Goal: Task Accomplishment & Management: Manage account settings

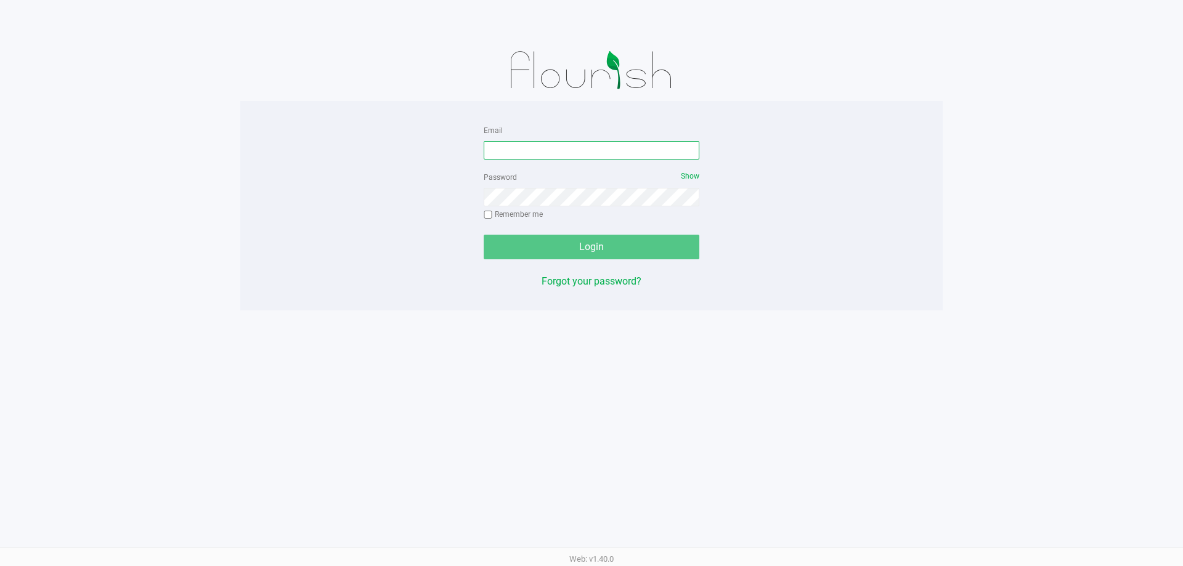
click at [631, 147] on input "Email" at bounding box center [592, 150] width 216 height 18
type input "[EMAIL_ADDRESS][DOMAIN_NAME]"
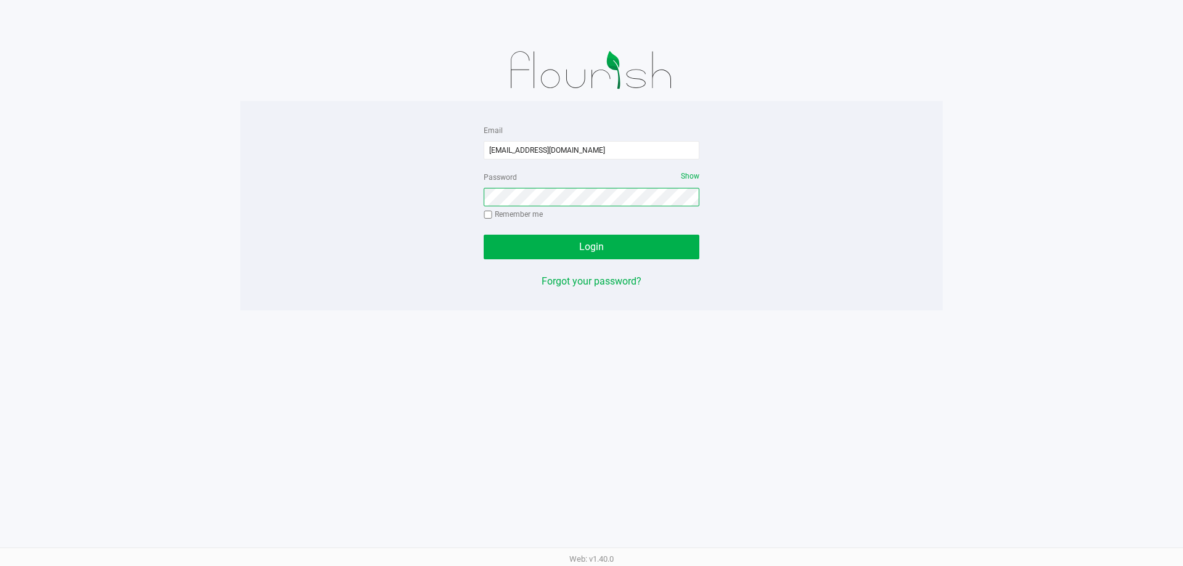
click at [484, 235] on button "Login" at bounding box center [592, 247] width 216 height 25
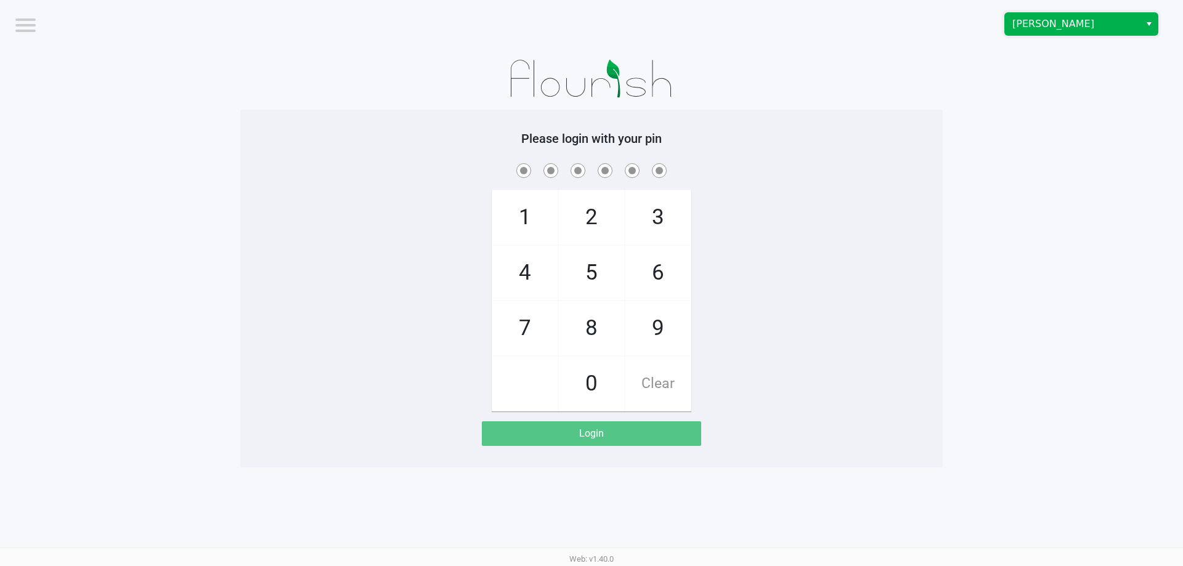
click at [1122, 25] on span "[PERSON_NAME]" at bounding box center [1072, 24] width 120 height 15
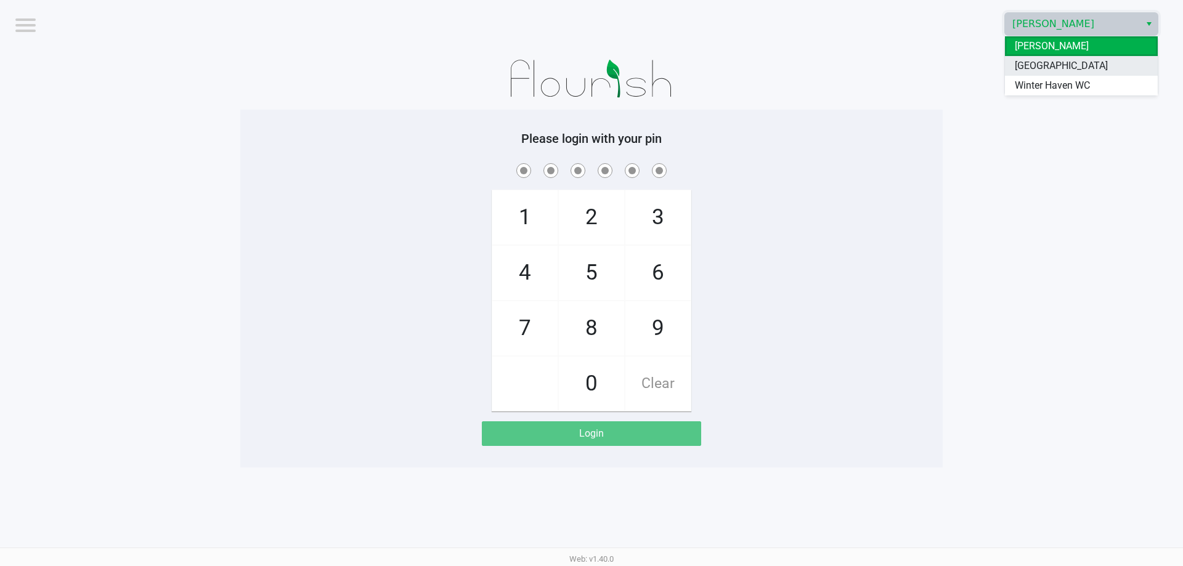
click at [1116, 75] on li "[GEOGRAPHIC_DATA]" at bounding box center [1081, 66] width 153 height 20
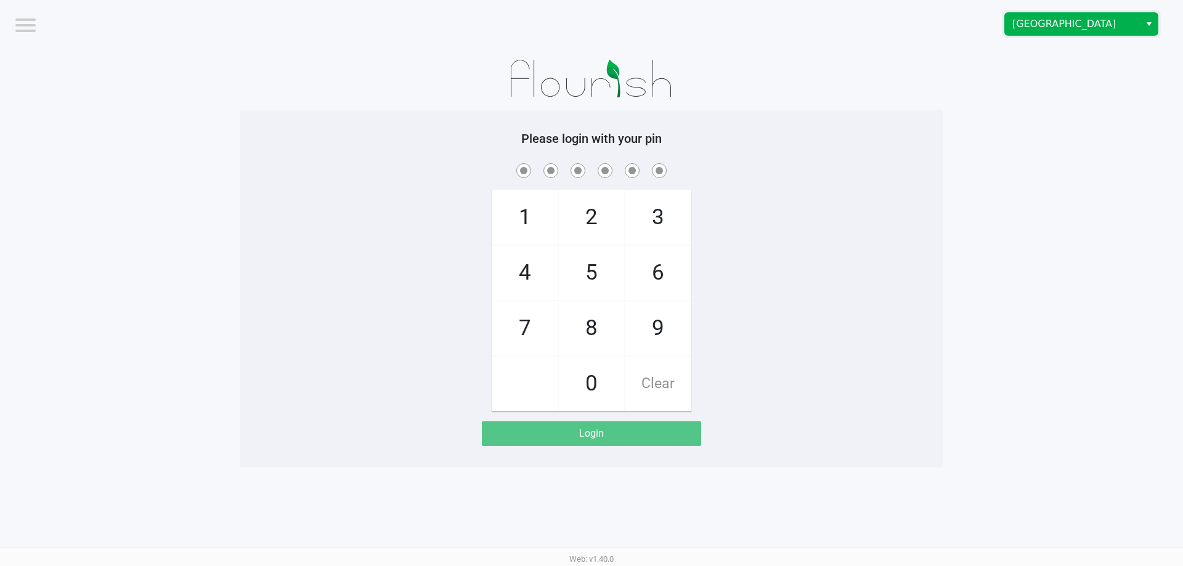
click at [1099, 26] on span "[GEOGRAPHIC_DATA]" at bounding box center [1072, 24] width 120 height 15
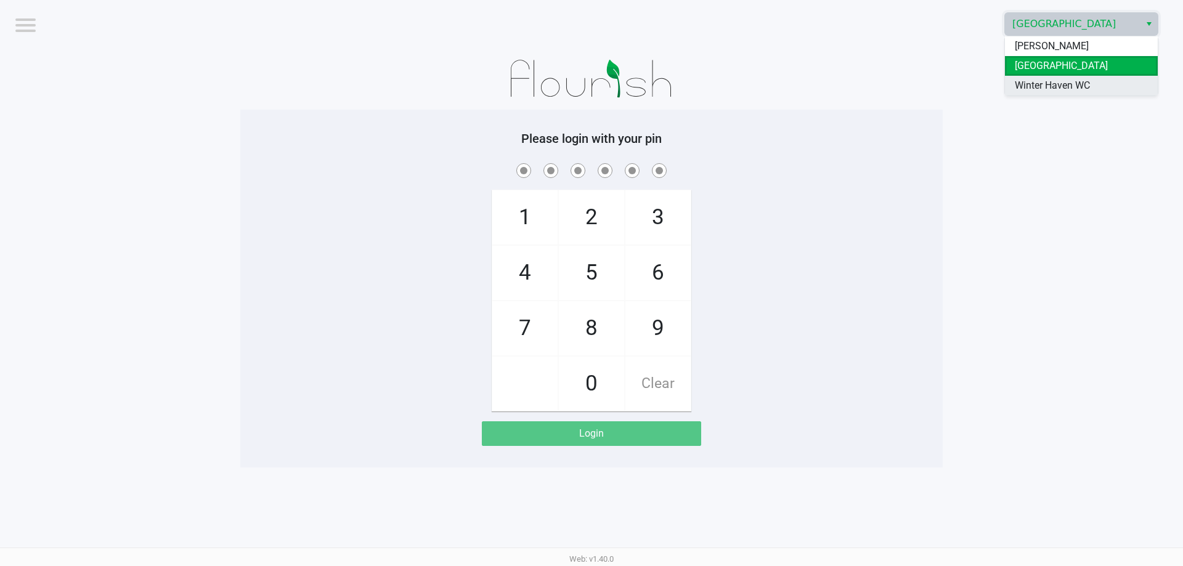
click at [1074, 86] on span "Winter Haven WC" at bounding box center [1052, 85] width 75 height 15
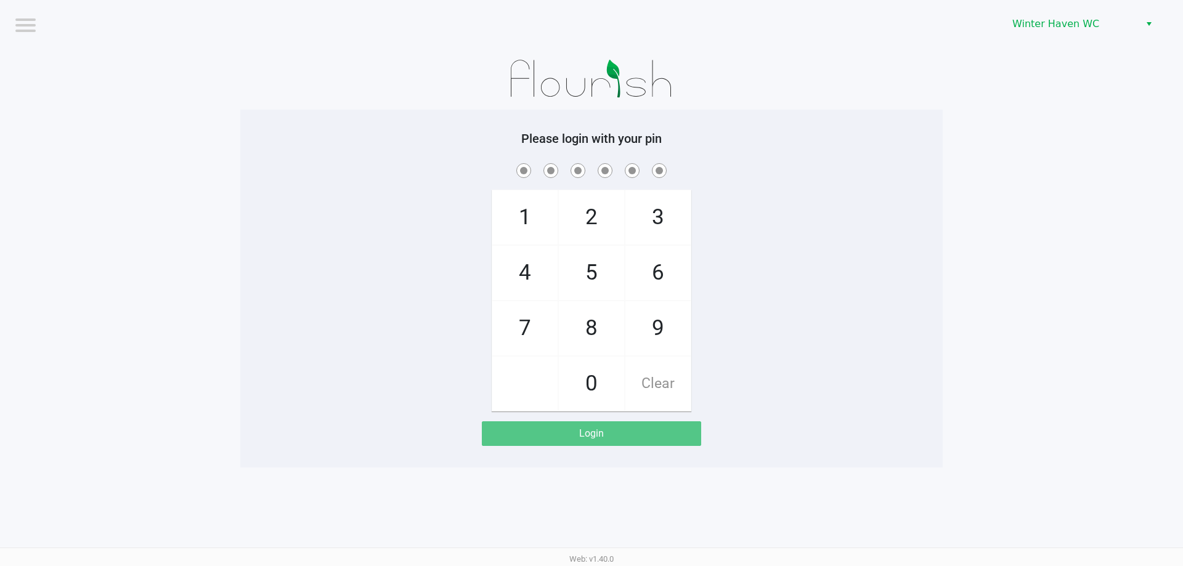
click at [894, 169] on span at bounding box center [591, 170] width 684 height 19
click at [339, 307] on div "1 4 7 2 5 8 0 3 6 9 Clear" at bounding box center [591, 286] width 702 height 251
click at [518, 227] on span "1" at bounding box center [524, 217] width 65 height 54
checkbox input "true"
click at [646, 269] on span "6" at bounding box center [657, 273] width 65 height 54
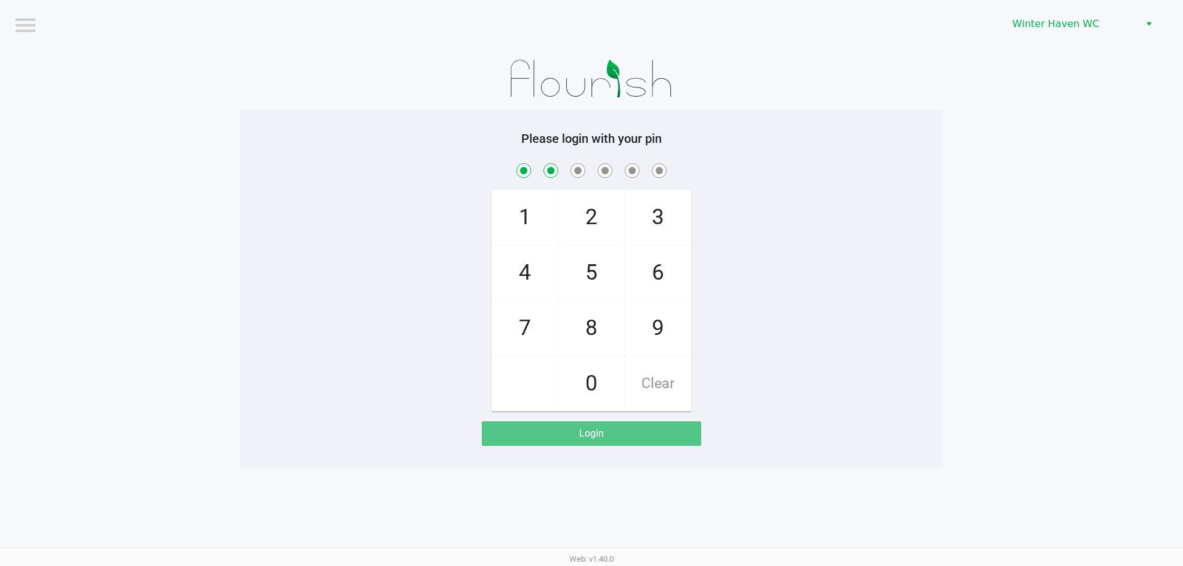
checkbox input "true"
drag, startPoint x: 524, startPoint y: 267, endPoint x: 581, endPoint y: 320, distance: 77.2
click at [525, 267] on span "4" at bounding box center [524, 273] width 65 height 54
checkbox input "true"
click at [588, 376] on span "0" at bounding box center [591, 384] width 65 height 54
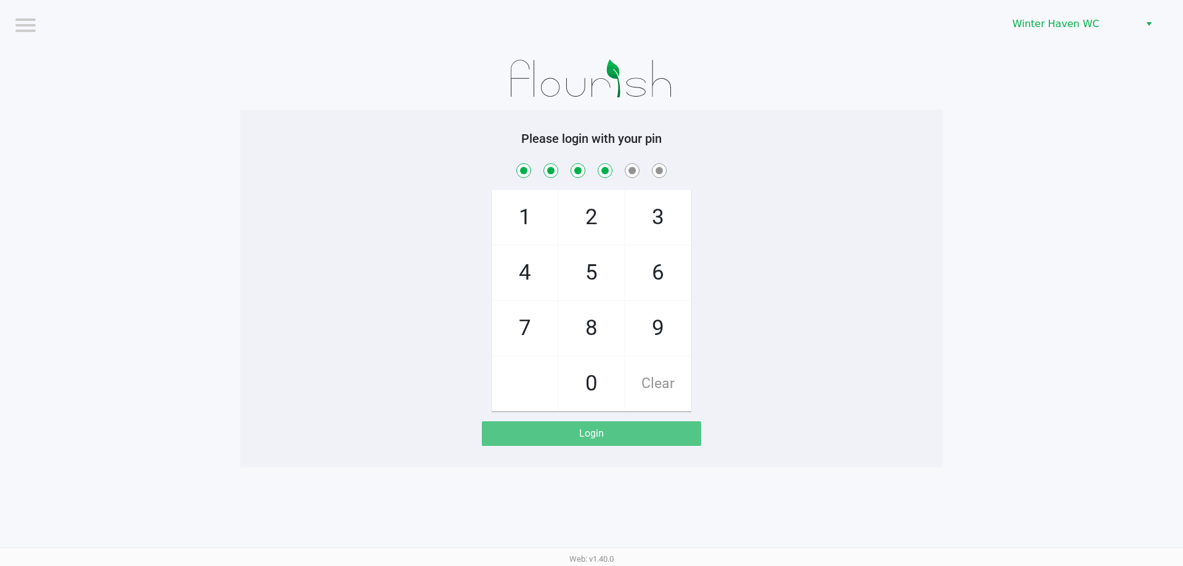
checkbox input "true"
click at [588, 376] on span "0" at bounding box center [591, 384] width 65 height 54
checkbox input "true"
click at [629, 282] on span "6" at bounding box center [657, 273] width 65 height 54
checkbox input "true"
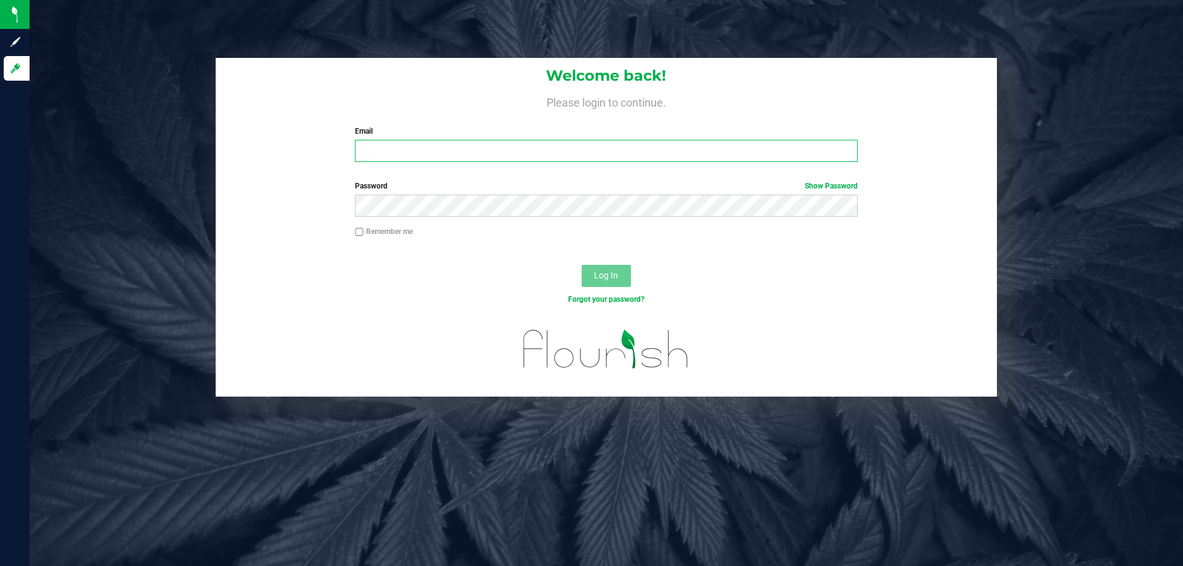
click at [439, 145] on input "Email" at bounding box center [606, 151] width 502 height 22
type input "[EMAIL_ADDRESS][DOMAIN_NAME]"
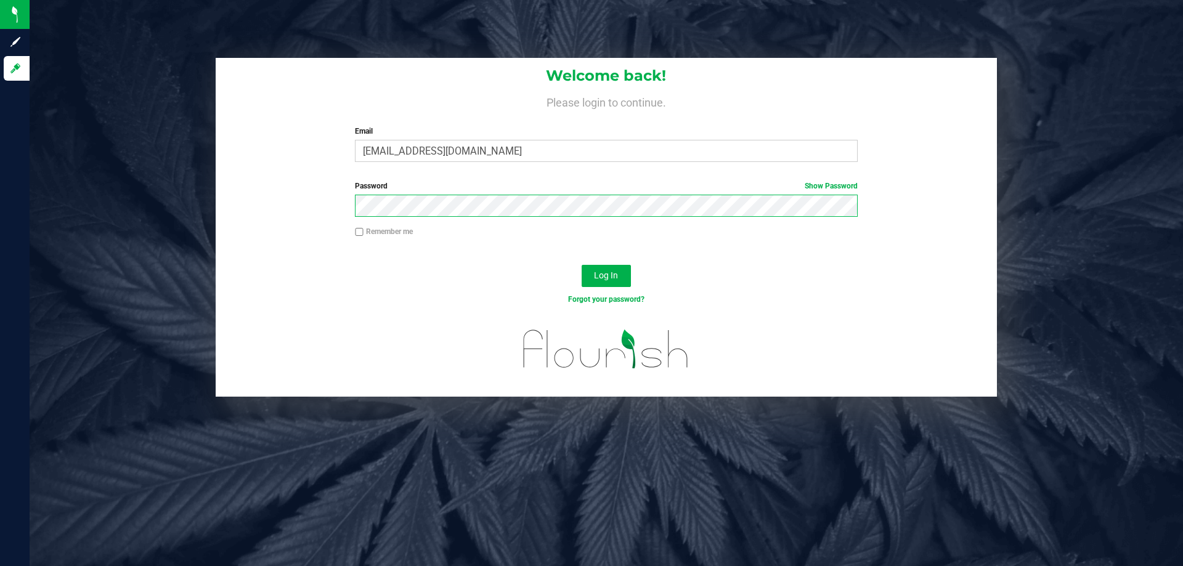
click at [581, 265] on button "Log In" at bounding box center [605, 276] width 49 height 22
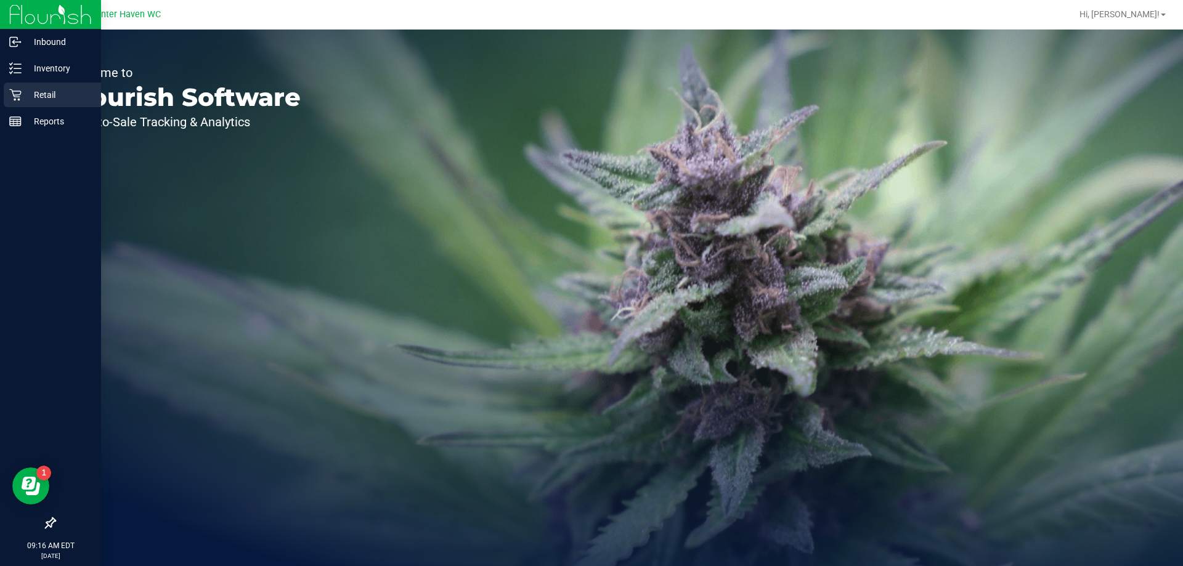
click at [36, 94] on p "Retail" at bounding box center [59, 94] width 74 height 15
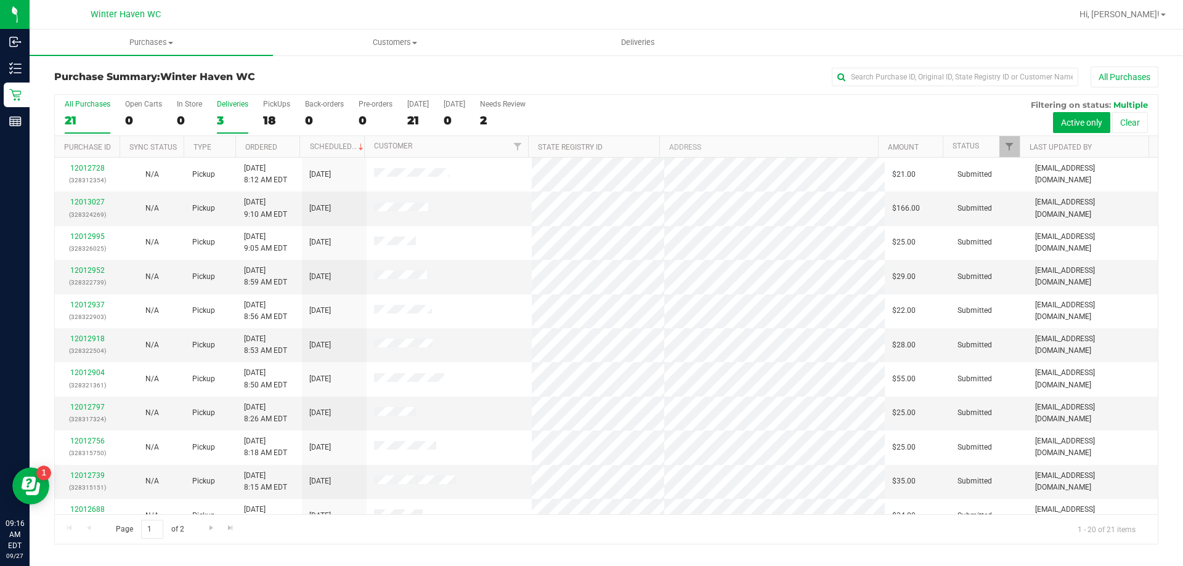
click at [221, 116] on div "3" at bounding box center [232, 120] width 31 height 14
click at [0, 0] on input "Deliveries 3" at bounding box center [0, 0] width 0 height 0
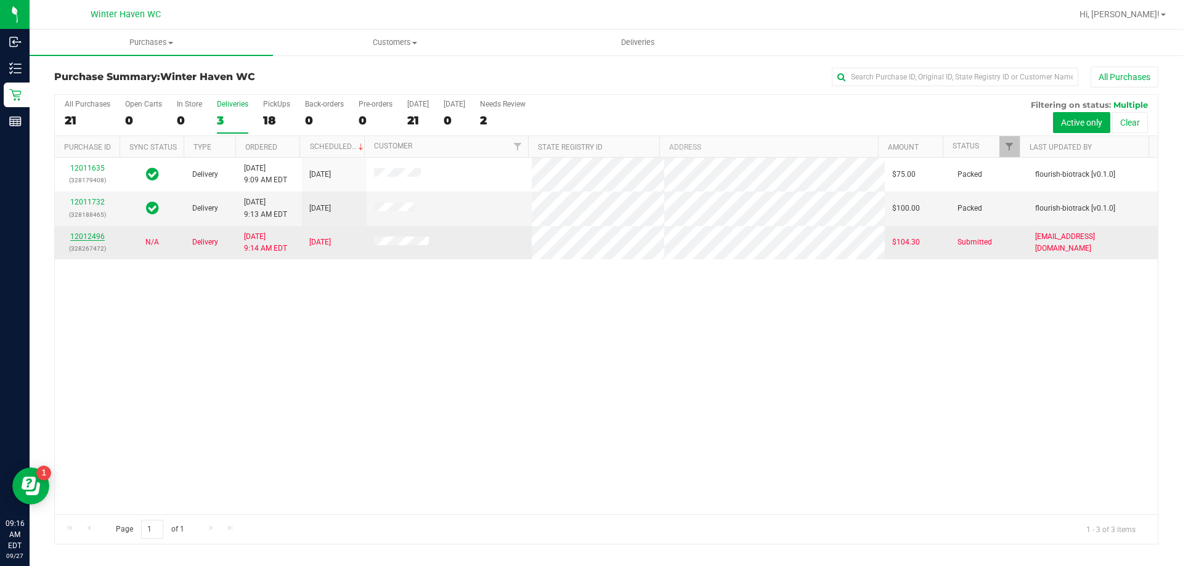
click at [86, 239] on link "12012496" at bounding box center [87, 236] width 34 height 9
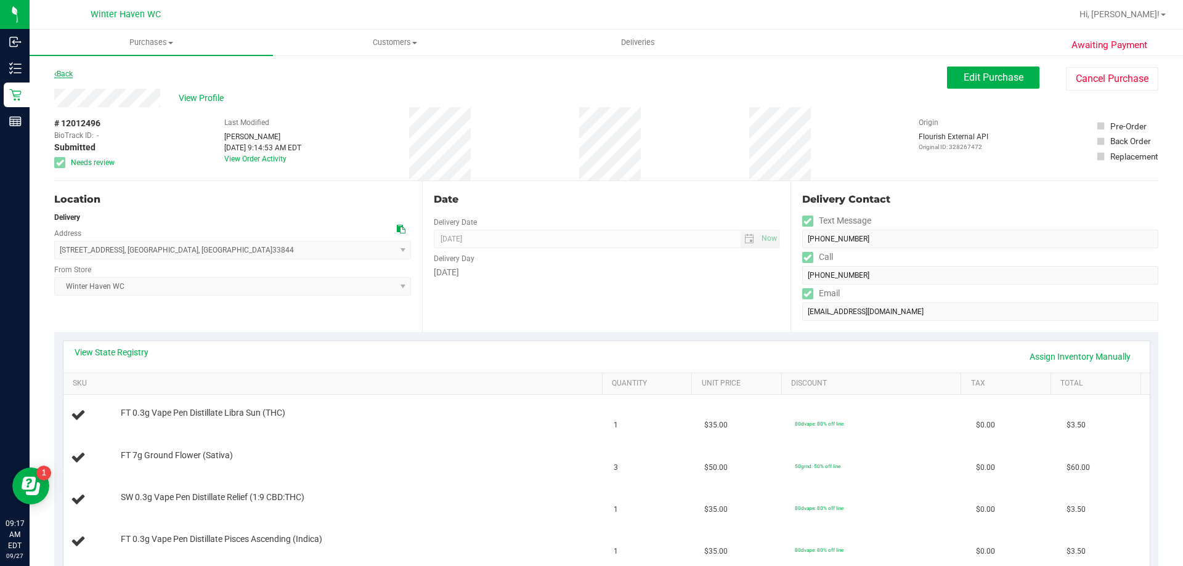
click at [65, 73] on link "Back" at bounding box center [63, 74] width 18 height 9
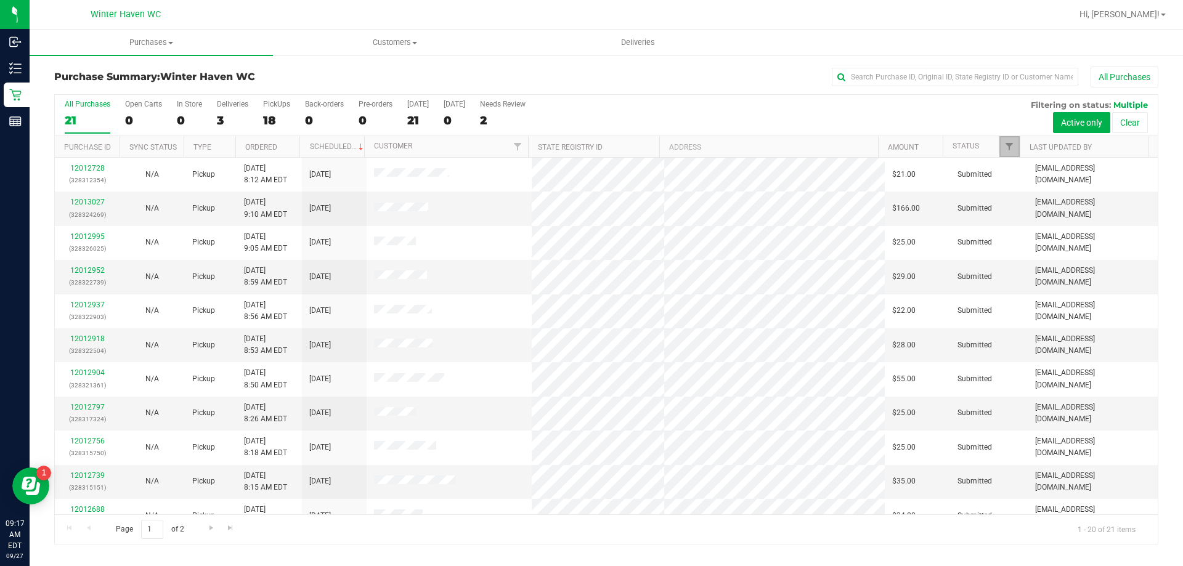
click at [1016, 141] on link "Filter" at bounding box center [1009, 146] width 20 height 21
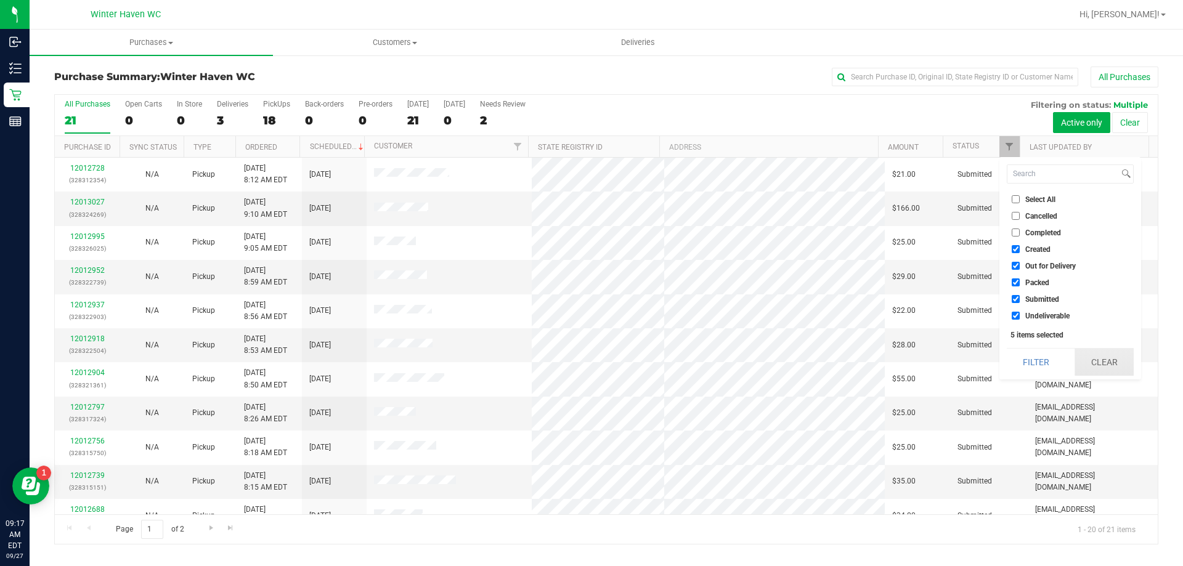
click at [1121, 355] on button "Clear" at bounding box center [1103, 362] width 59 height 27
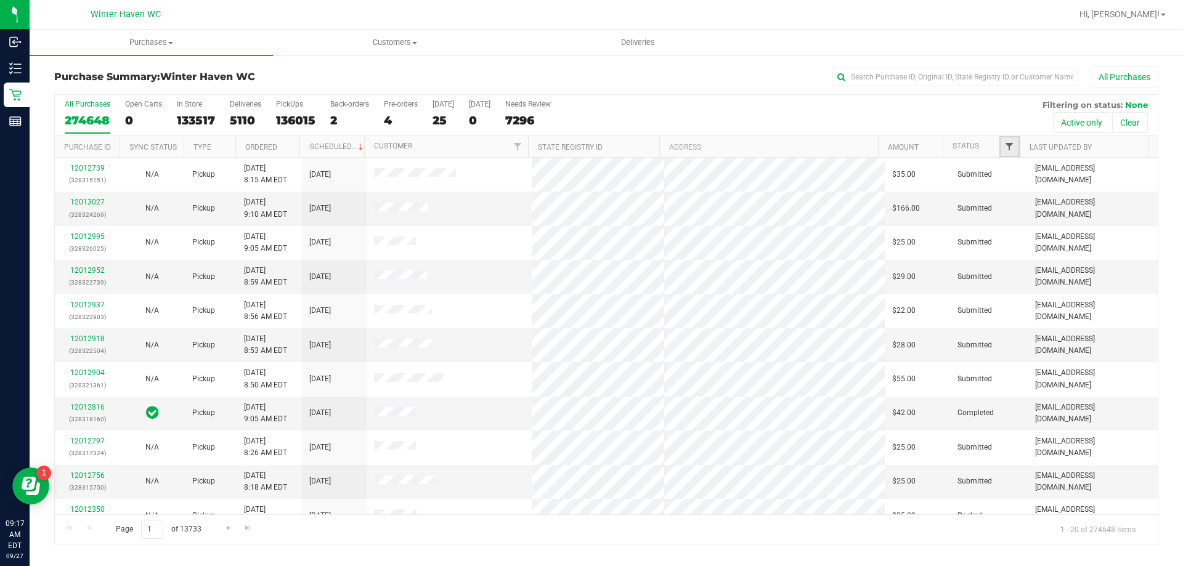
click at [1008, 146] on span "Filter" at bounding box center [1009, 147] width 10 height 10
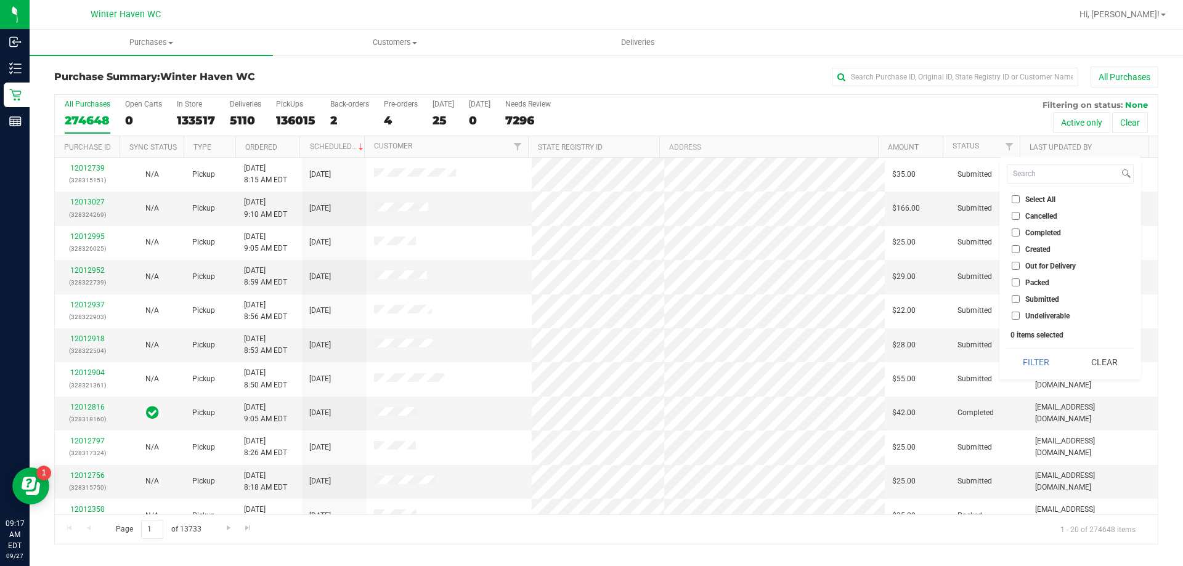
click at [1013, 299] on input "Submitted" at bounding box center [1015, 299] width 8 height 8
checkbox input "true"
click at [1027, 355] on button "Filter" at bounding box center [1035, 362] width 59 height 27
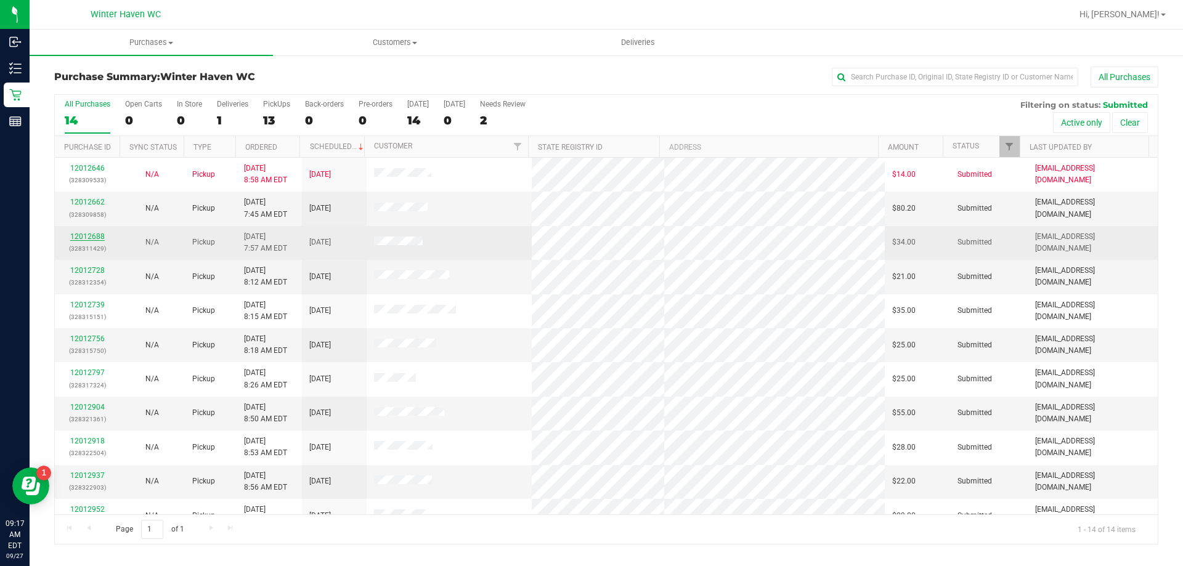
click at [73, 236] on link "12012688" at bounding box center [87, 236] width 34 height 9
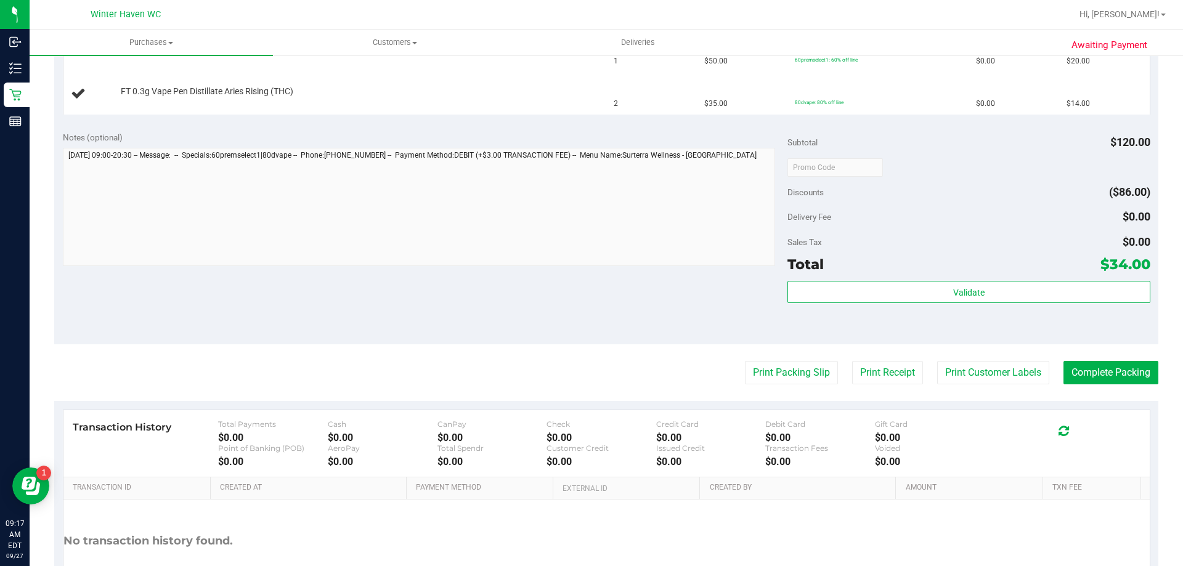
scroll to position [370, 0]
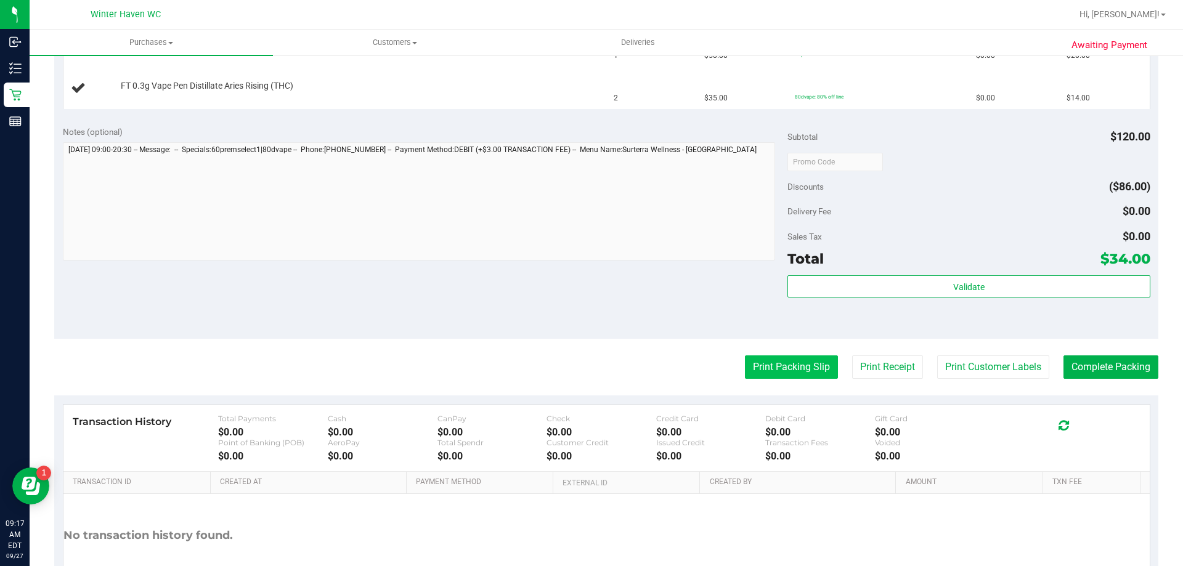
click at [787, 363] on button "Print Packing Slip" at bounding box center [791, 366] width 93 height 23
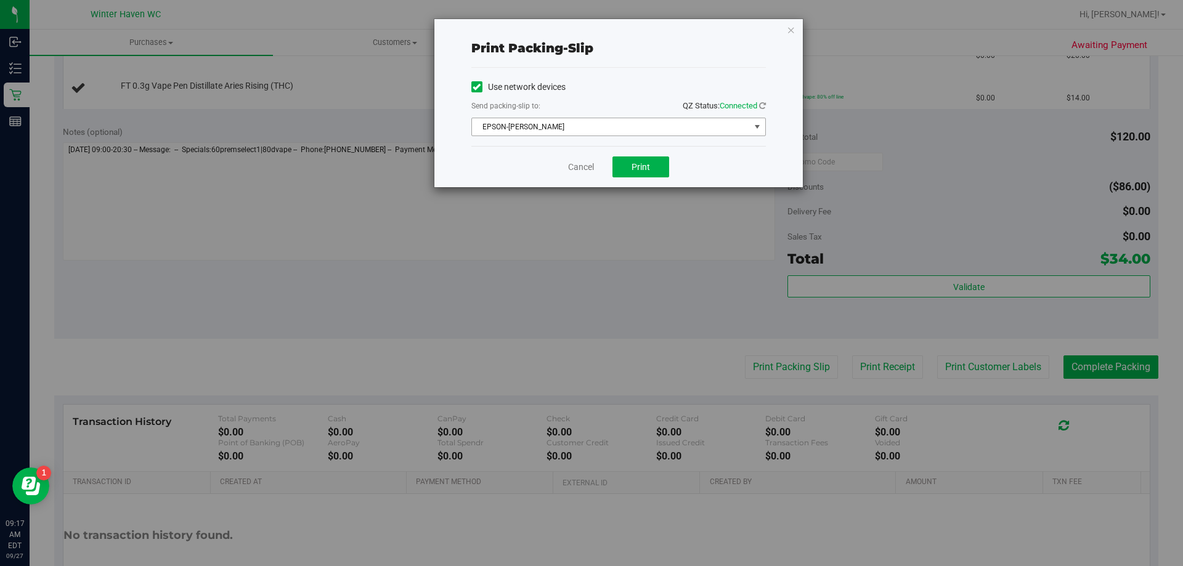
click at [623, 130] on span "EPSON-[PERSON_NAME]" at bounding box center [611, 126] width 278 height 17
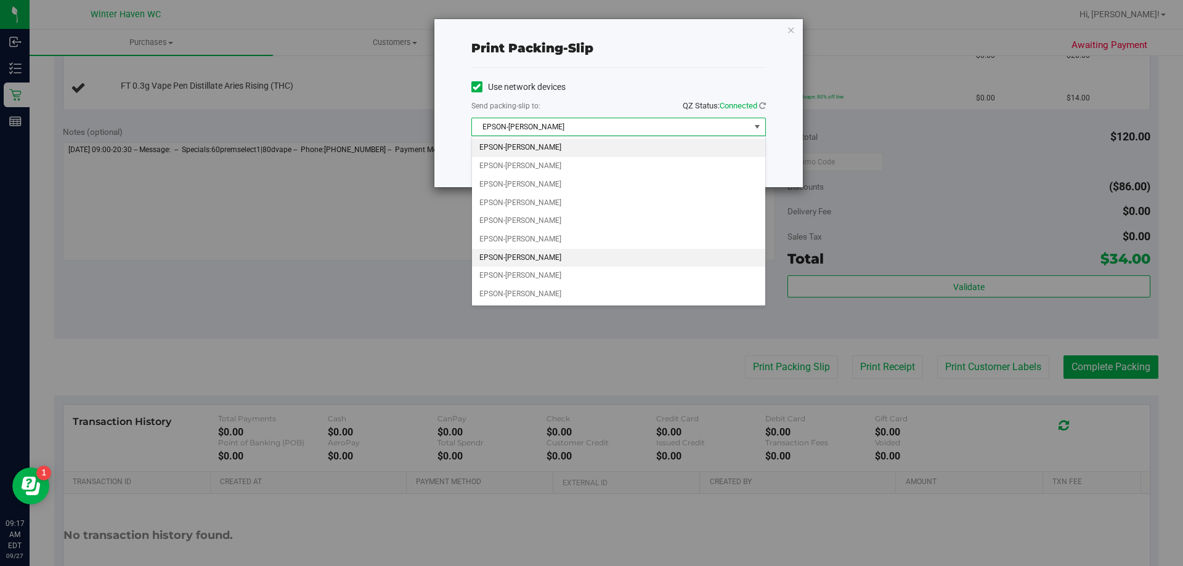
click at [597, 264] on li "EPSON-[PERSON_NAME]" at bounding box center [618, 258] width 293 height 18
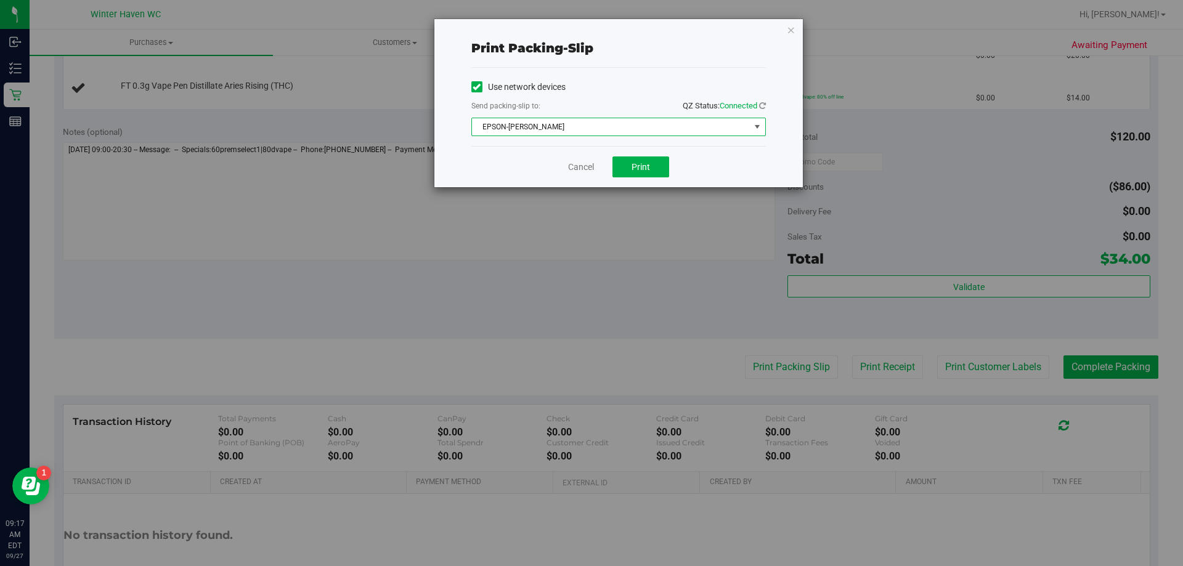
click at [609, 130] on span "EPSON-[PERSON_NAME]" at bounding box center [611, 126] width 278 height 17
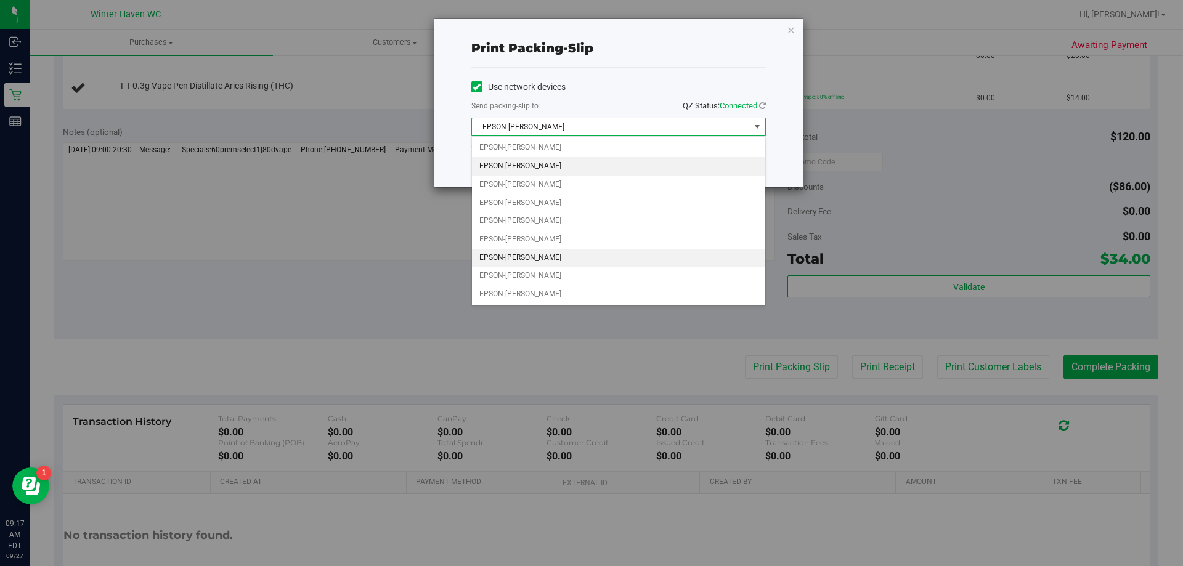
click at [580, 165] on li "EPSON-[PERSON_NAME]" at bounding box center [618, 166] width 293 height 18
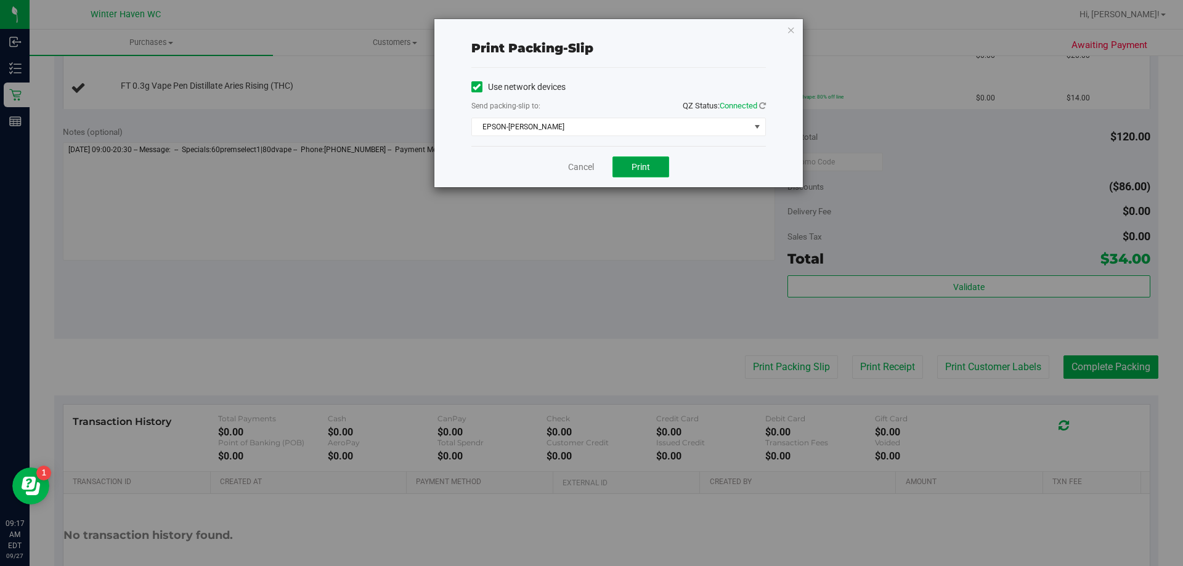
click at [658, 168] on button "Print" at bounding box center [640, 166] width 57 height 21
click at [788, 30] on icon "button" at bounding box center [791, 29] width 9 height 15
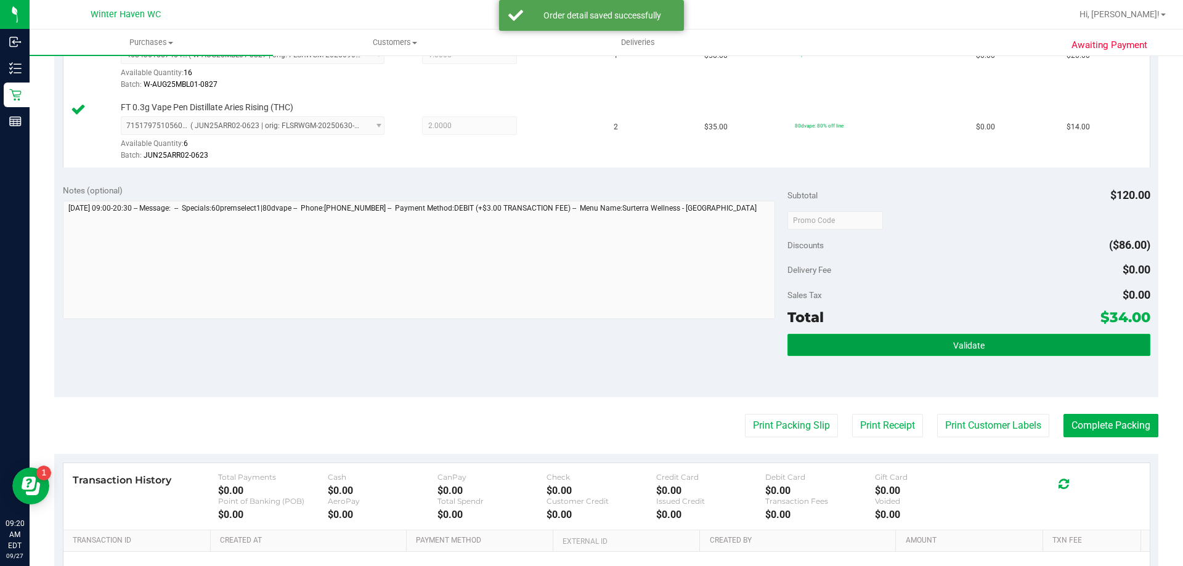
click at [891, 346] on button "Validate" at bounding box center [968, 345] width 362 height 22
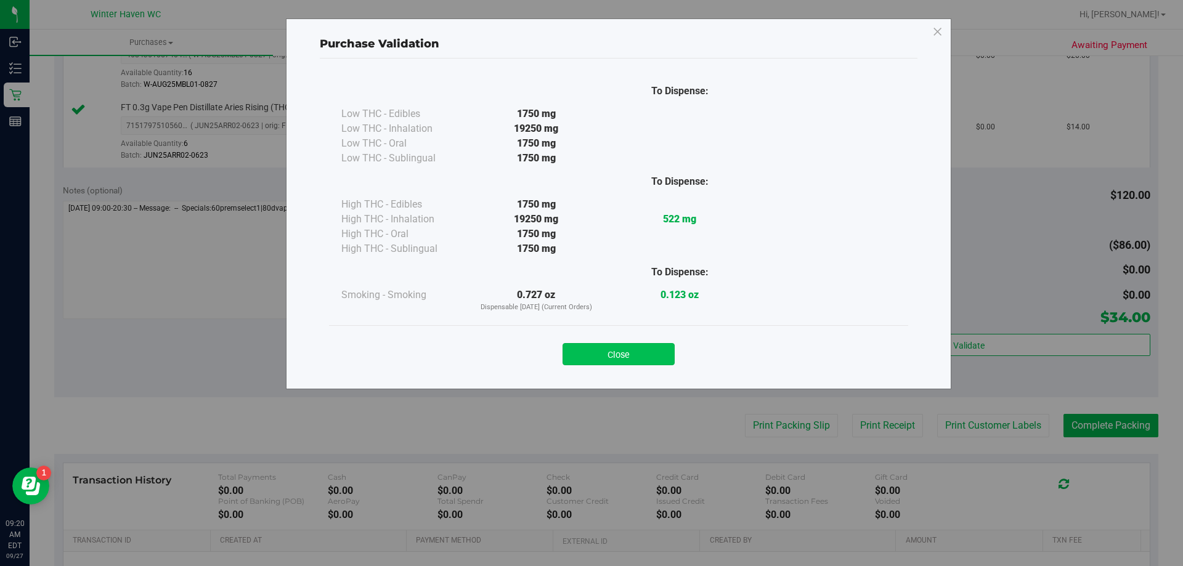
click at [641, 360] on button "Close" at bounding box center [618, 354] width 112 height 22
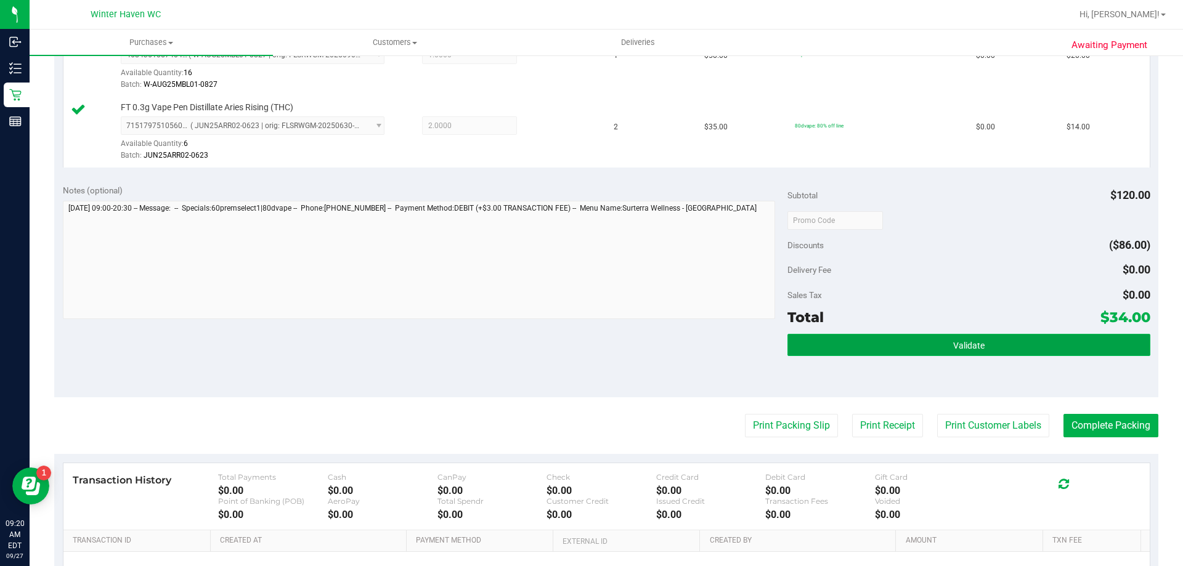
click at [1045, 353] on button "Validate" at bounding box center [968, 345] width 362 height 22
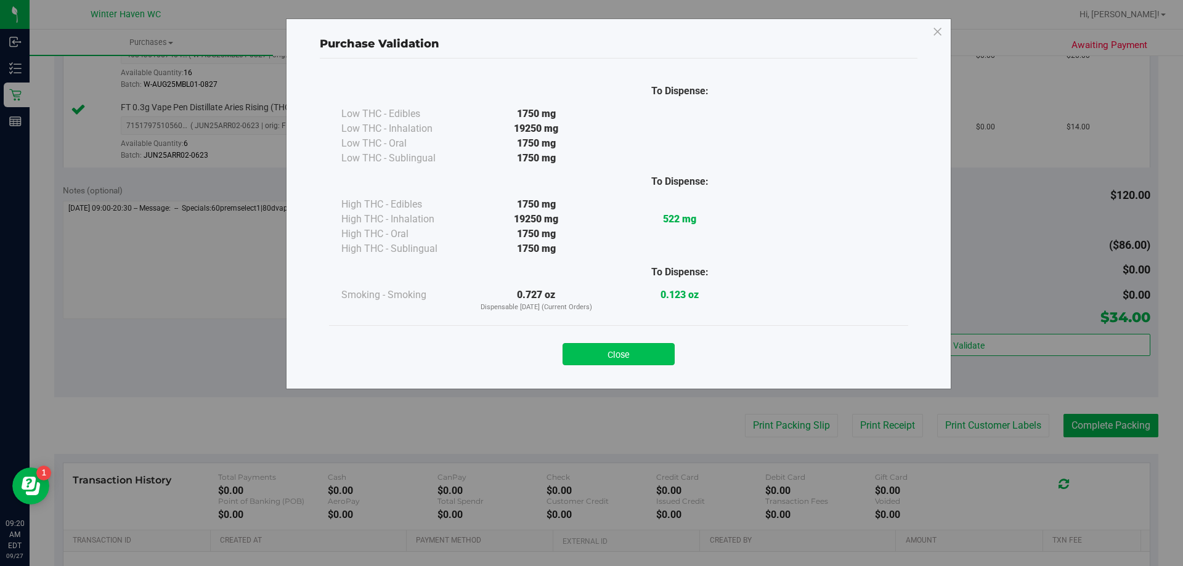
click at [582, 356] on button "Close" at bounding box center [618, 354] width 112 height 22
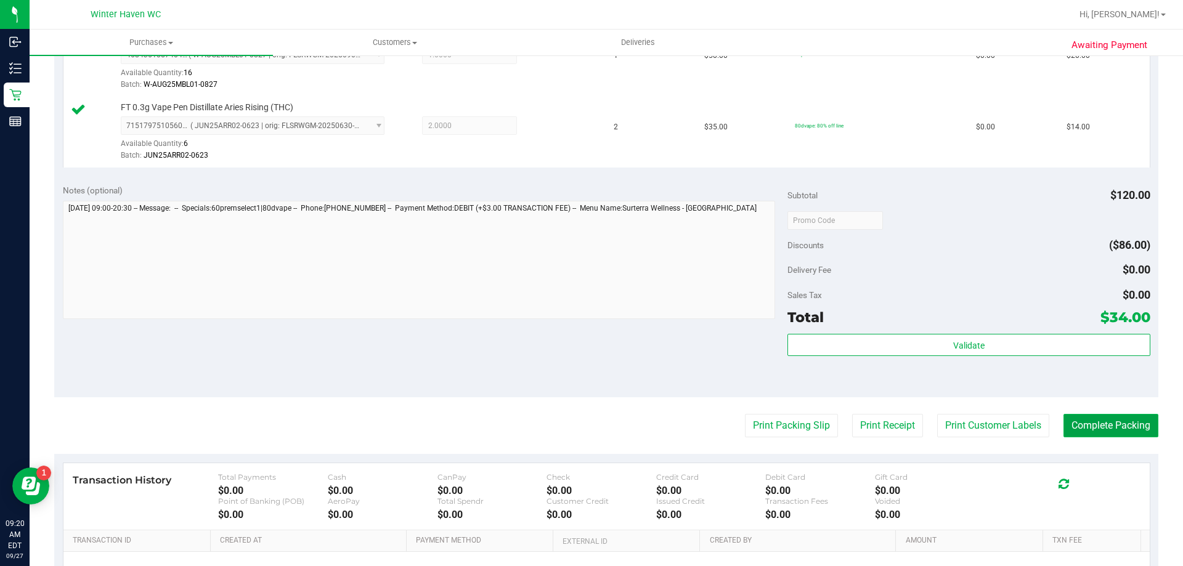
click at [1080, 420] on button "Complete Packing" at bounding box center [1110, 425] width 95 height 23
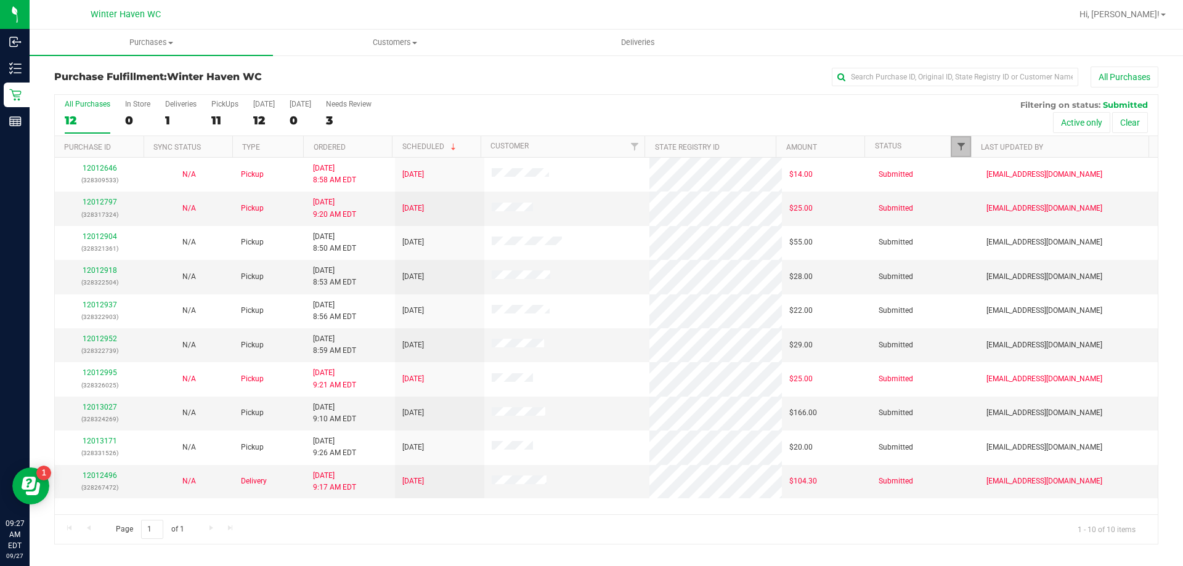
click at [965, 144] on span "Filter" at bounding box center [961, 147] width 10 height 10
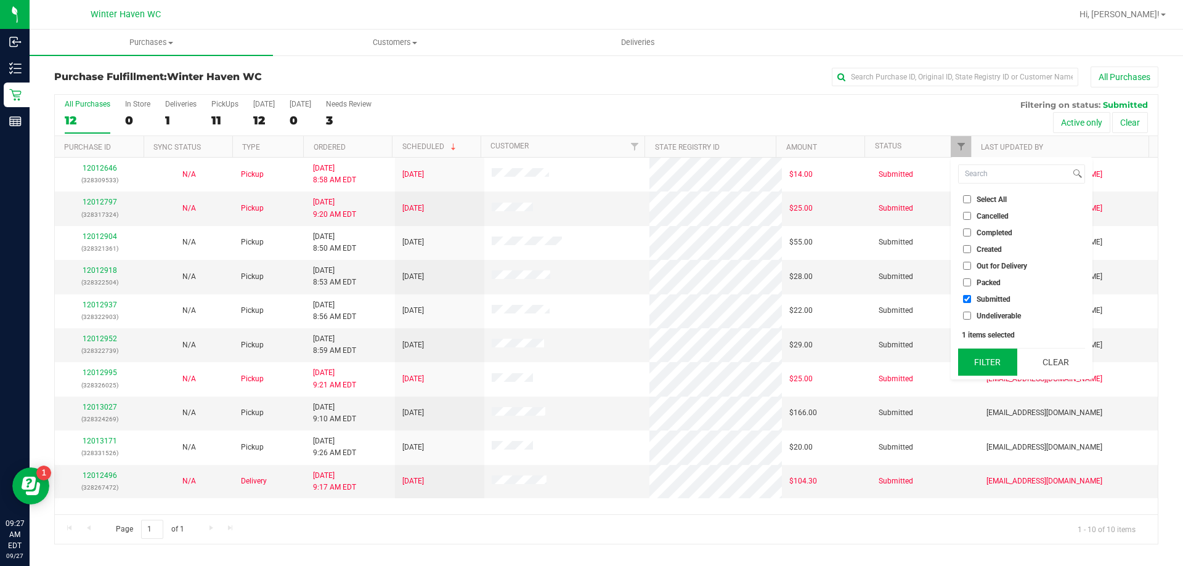
click at [979, 358] on button "Filter" at bounding box center [987, 362] width 59 height 27
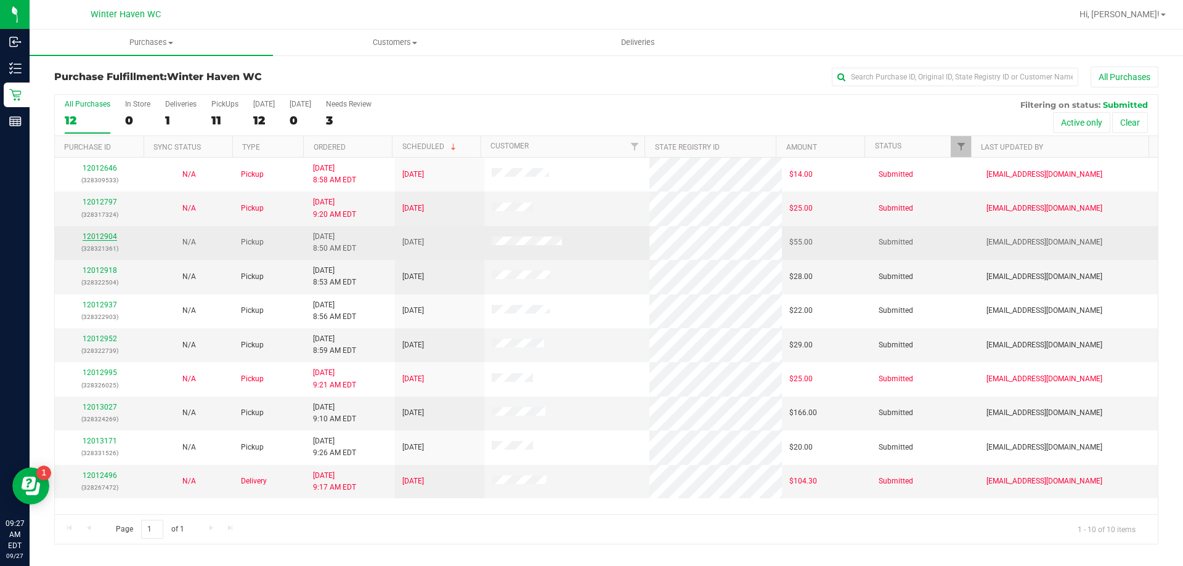
click at [102, 235] on link "12012904" at bounding box center [100, 236] width 34 height 9
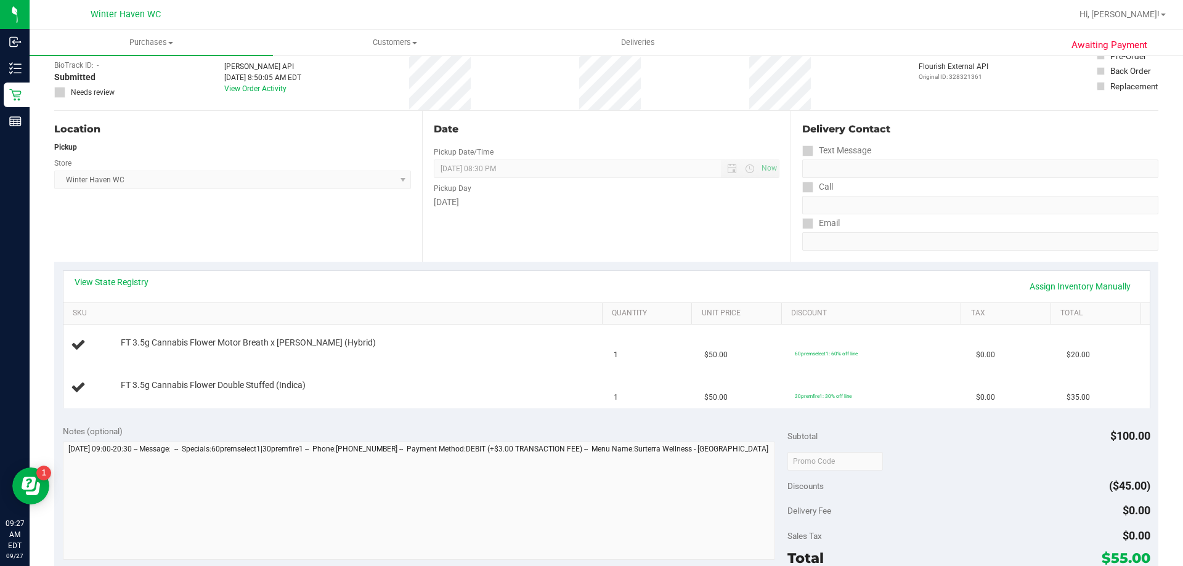
scroll to position [308, 0]
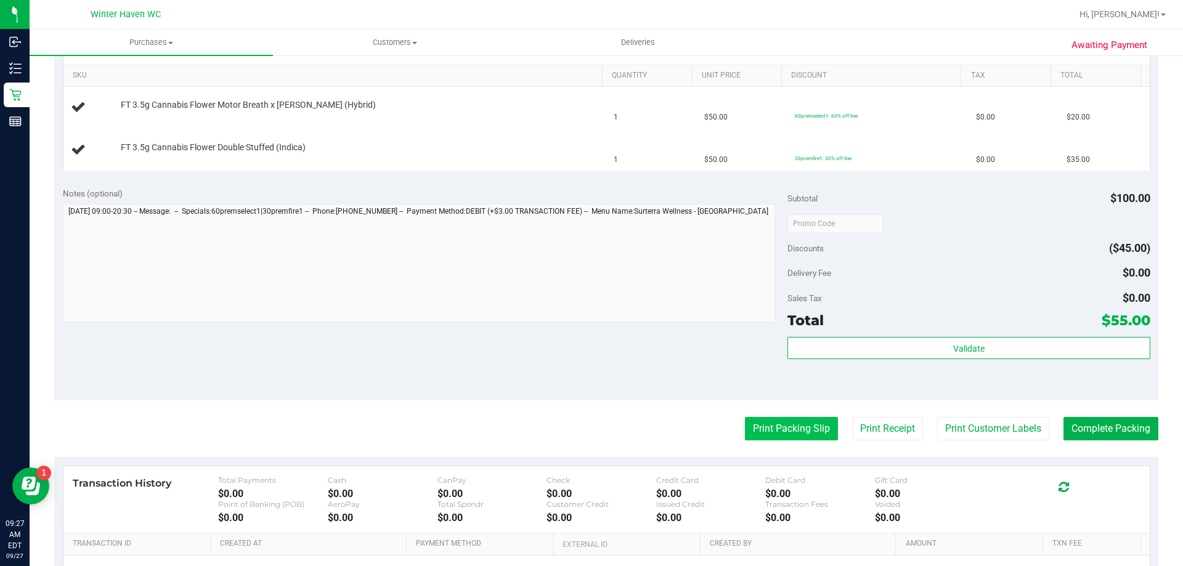
click at [782, 428] on button "Print Packing Slip" at bounding box center [791, 428] width 93 height 23
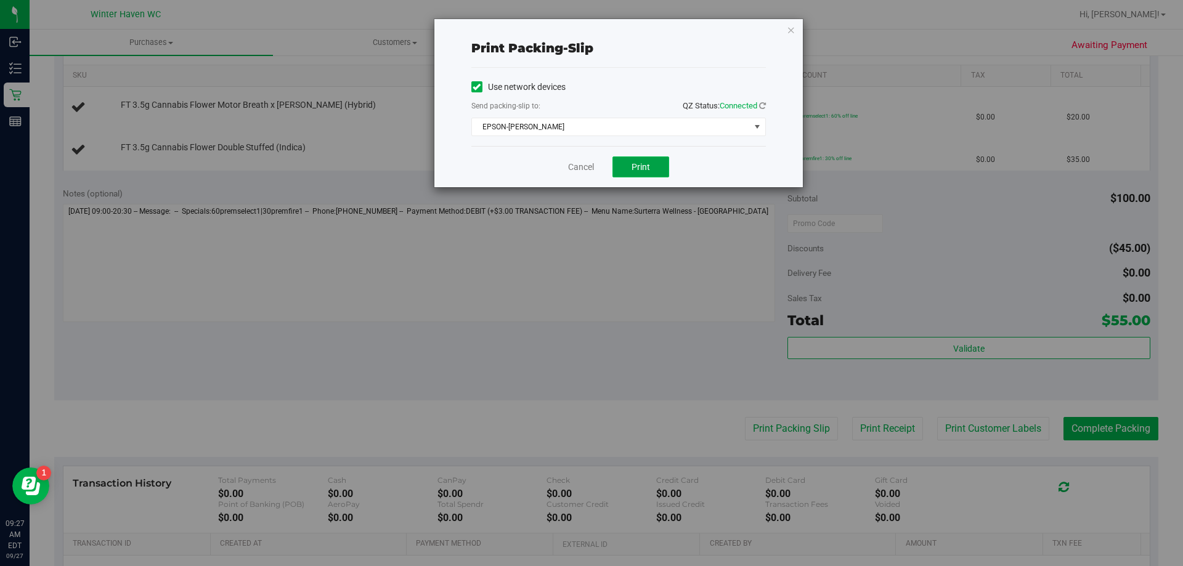
click at [643, 172] on button "Print" at bounding box center [640, 166] width 57 height 21
click at [593, 168] on link "Cancel" at bounding box center [581, 167] width 26 height 13
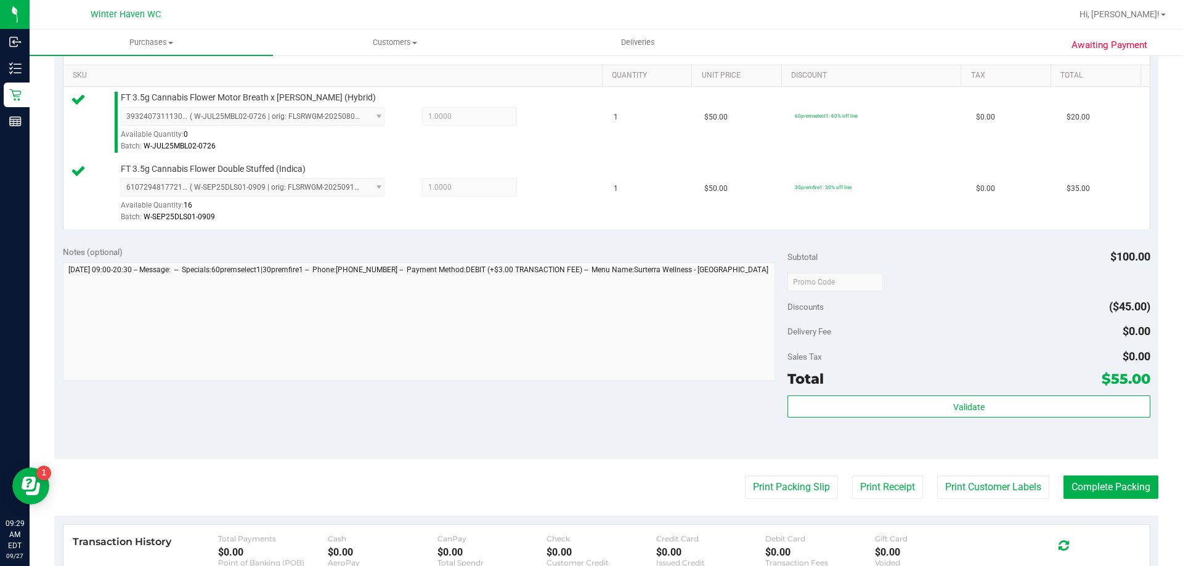
scroll to position [370, 0]
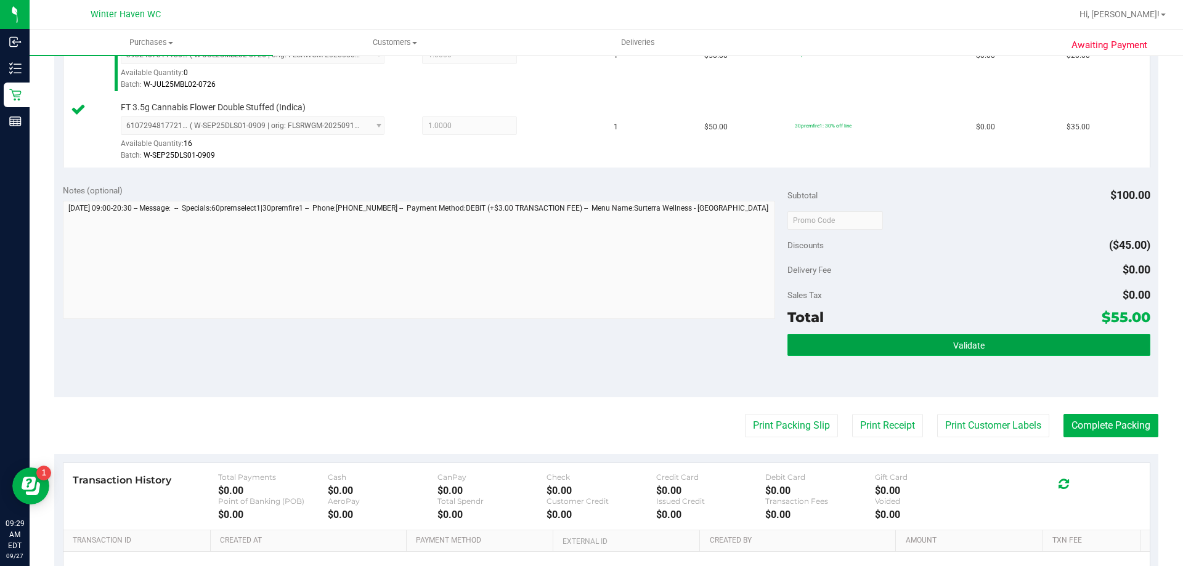
click at [866, 341] on button "Validate" at bounding box center [968, 345] width 362 height 22
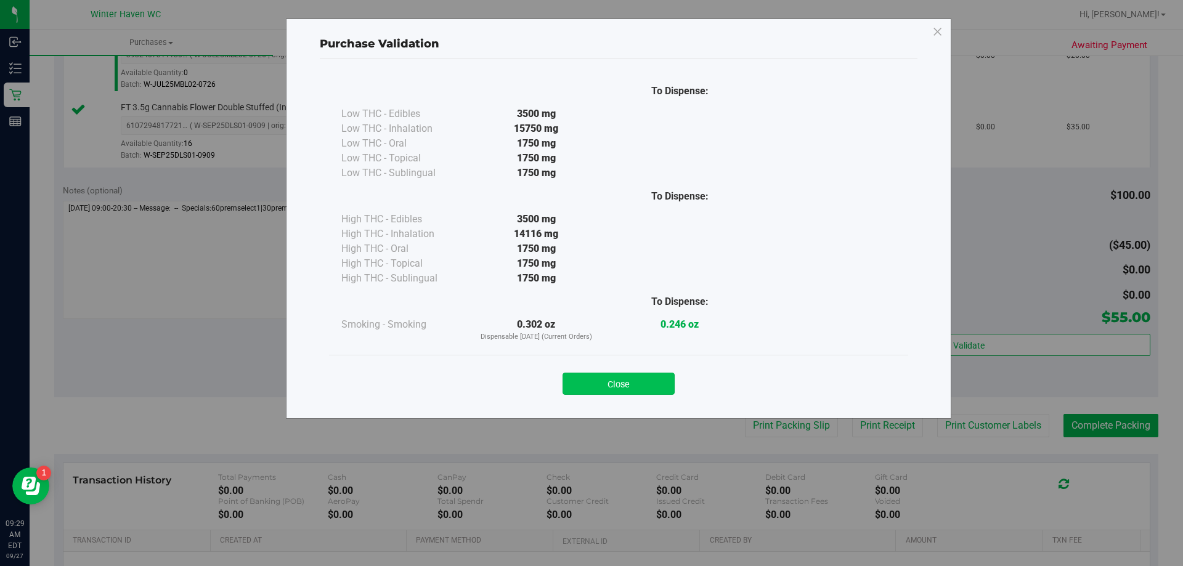
click at [640, 379] on button "Close" at bounding box center [618, 384] width 112 height 22
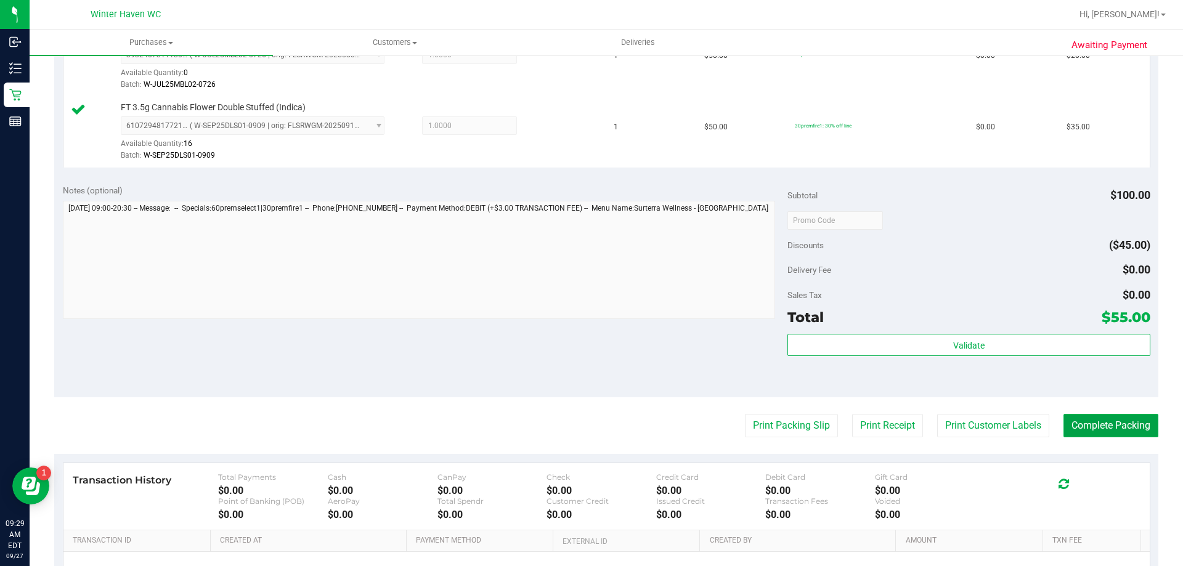
click at [1100, 424] on button "Complete Packing" at bounding box center [1110, 425] width 95 height 23
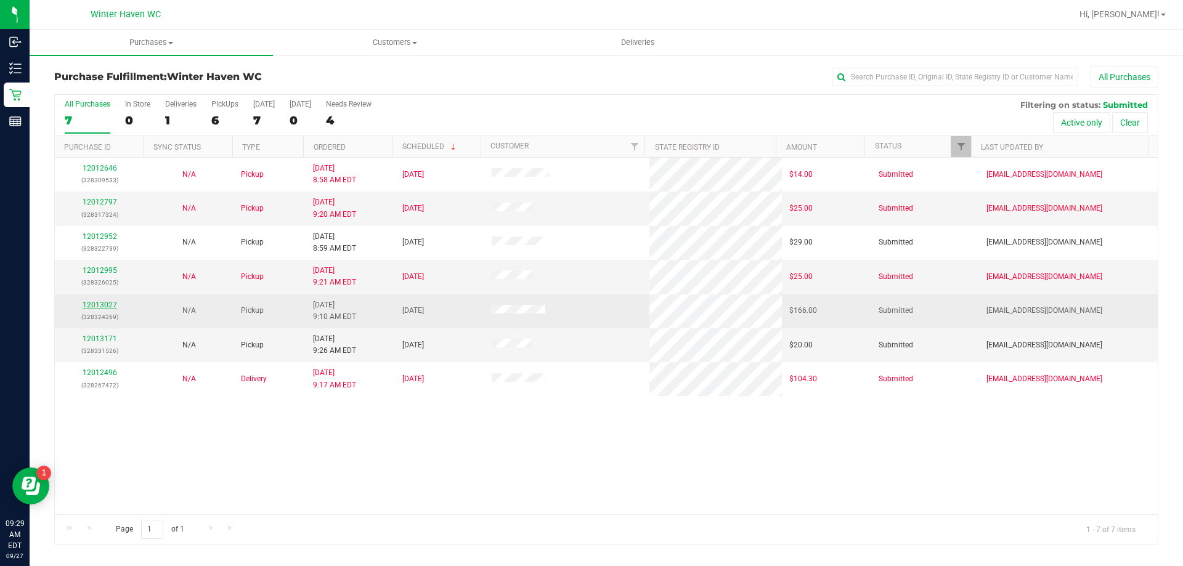
click at [102, 305] on link "12013027" at bounding box center [100, 305] width 34 height 9
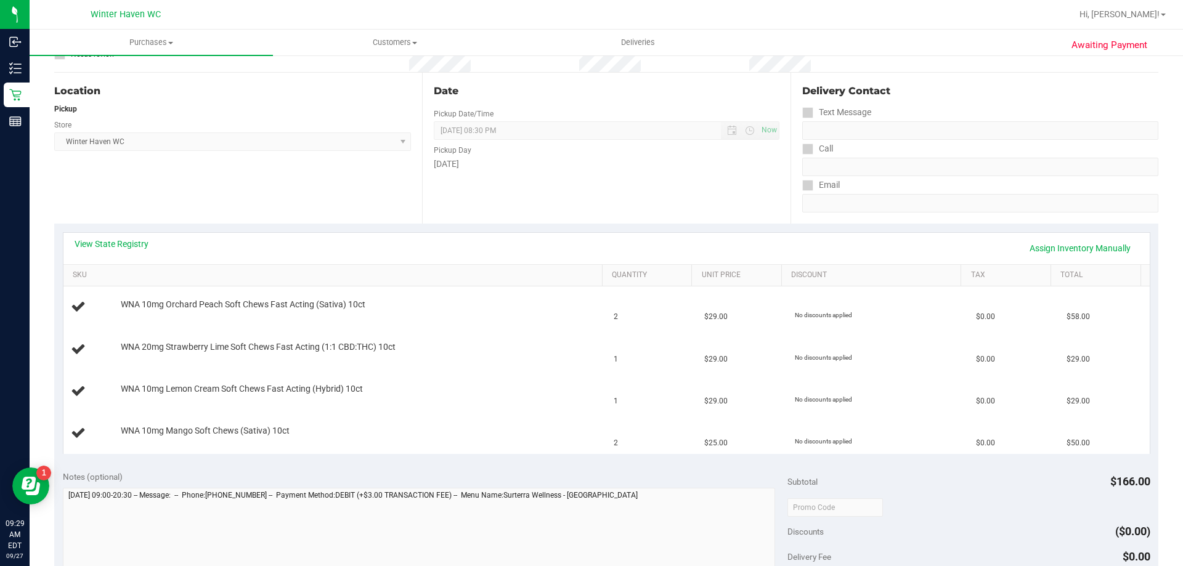
scroll to position [308, 0]
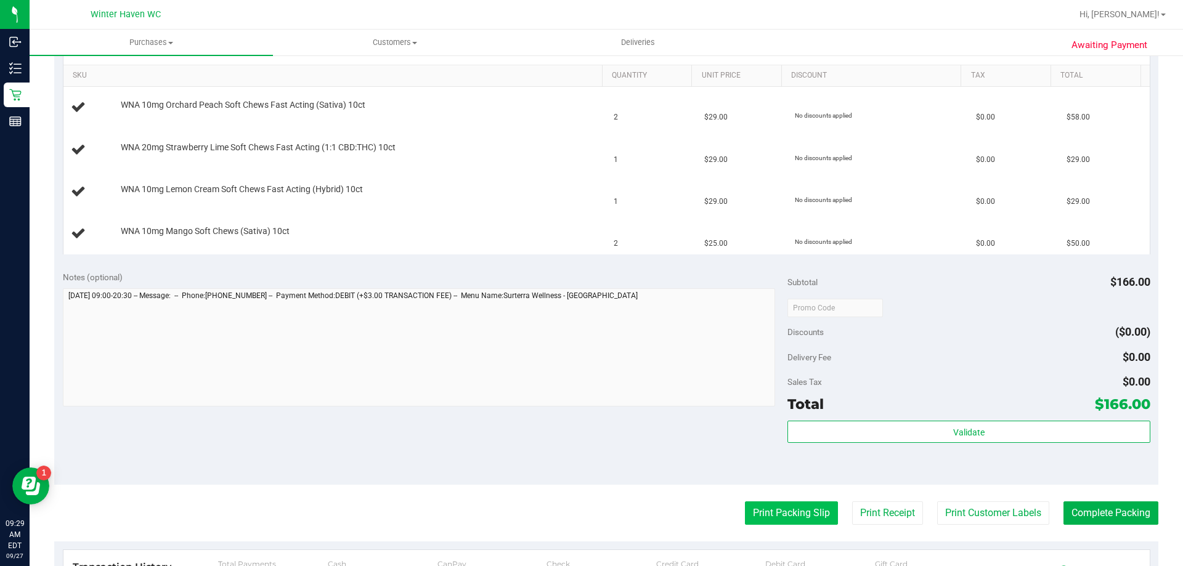
click at [782, 511] on button "Print Packing Slip" at bounding box center [791, 512] width 93 height 23
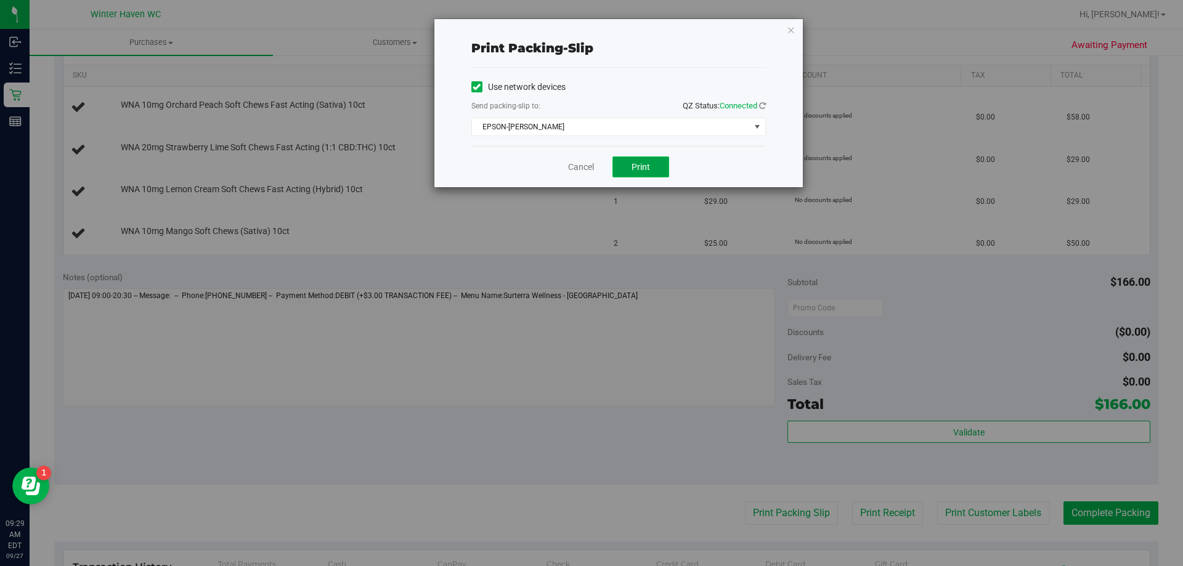
click at [621, 172] on button "Print" at bounding box center [640, 166] width 57 height 21
click at [587, 171] on link "Cancel" at bounding box center [581, 167] width 26 height 13
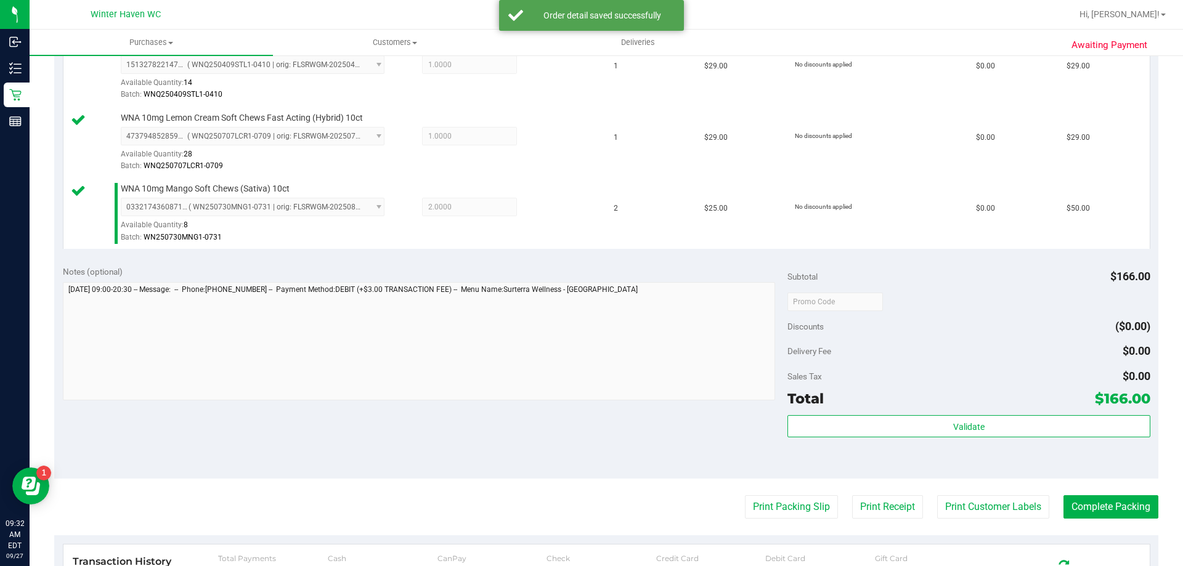
scroll to position [431, 0]
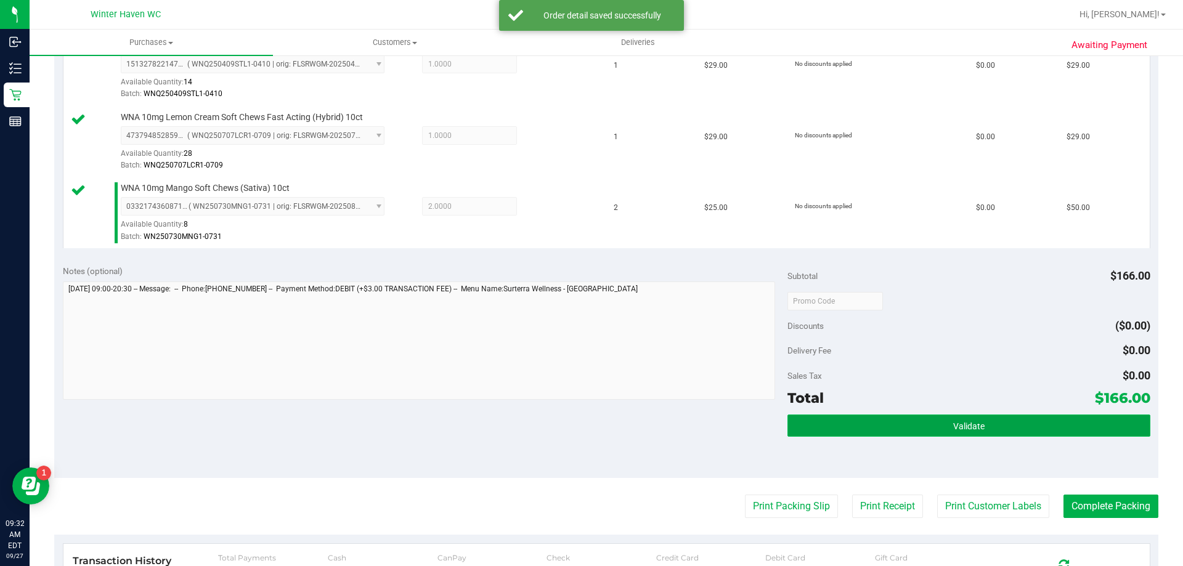
click at [910, 424] on button "Validate" at bounding box center [968, 426] width 362 height 22
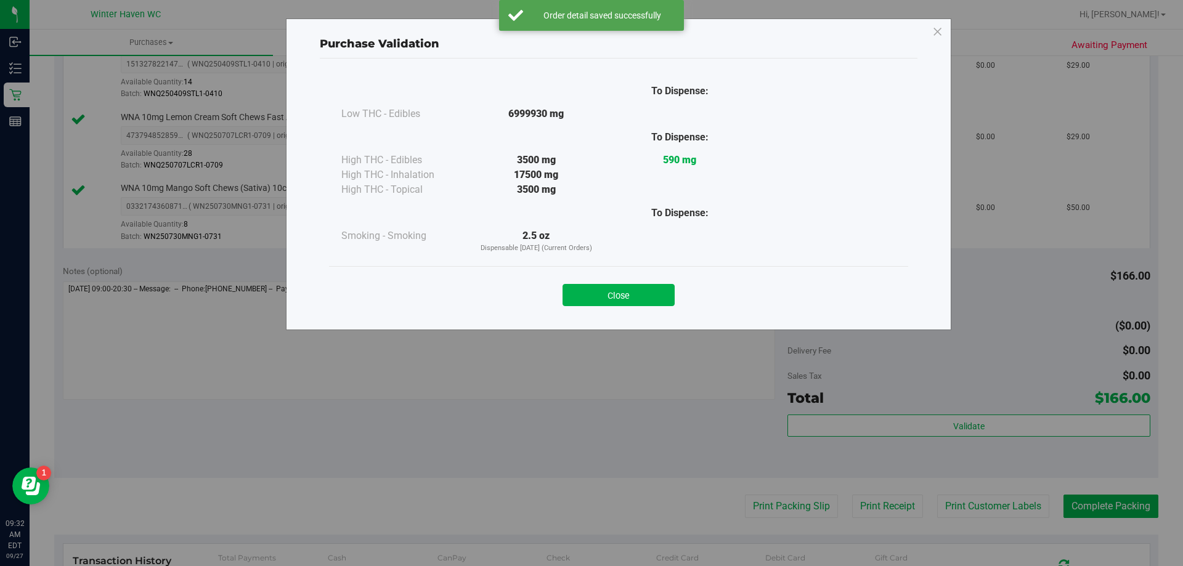
click at [654, 283] on div "Close" at bounding box center [618, 291] width 561 height 31
click at [661, 293] on button "Close" at bounding box center [618, 295] width 112 height 22
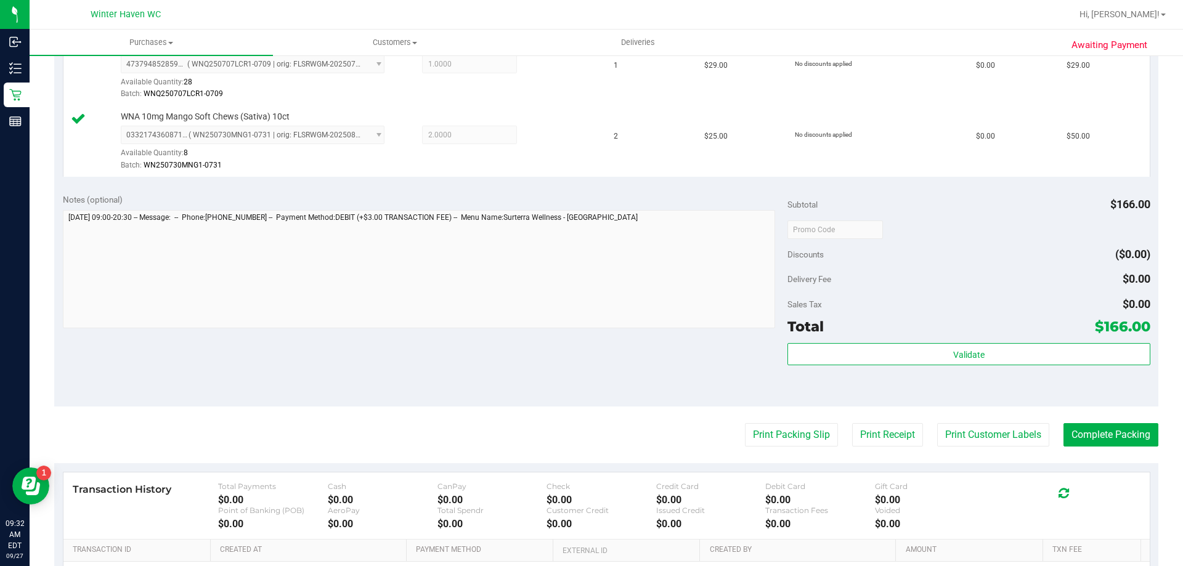
scroll to position [616, 0]
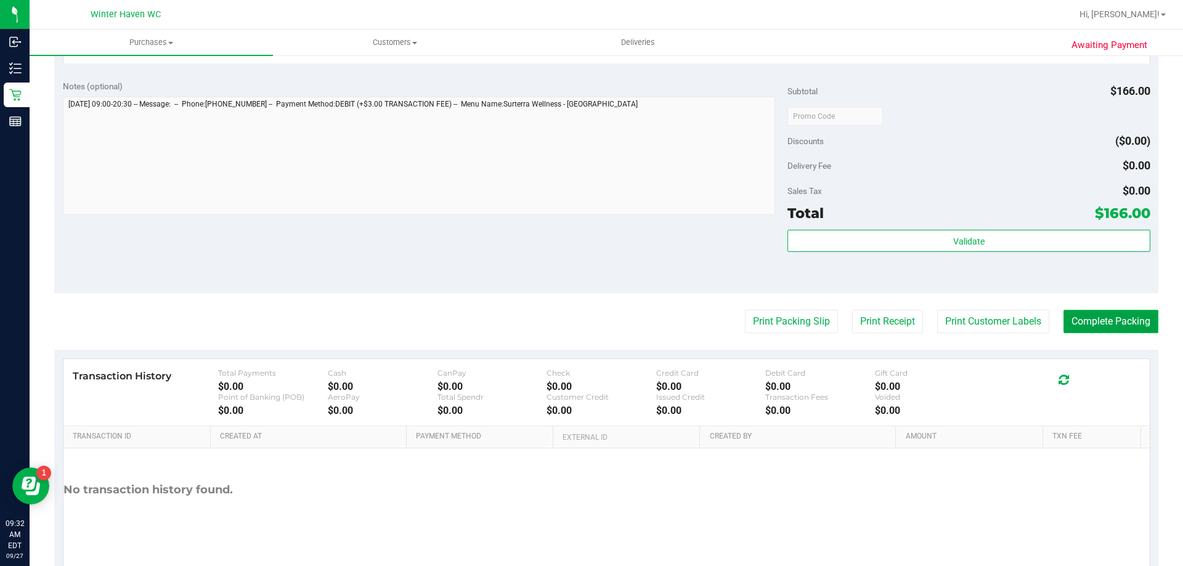
click at [1101, 317] on button "Complete Packing" at bounding box center [1110, 321] width 95 height 23
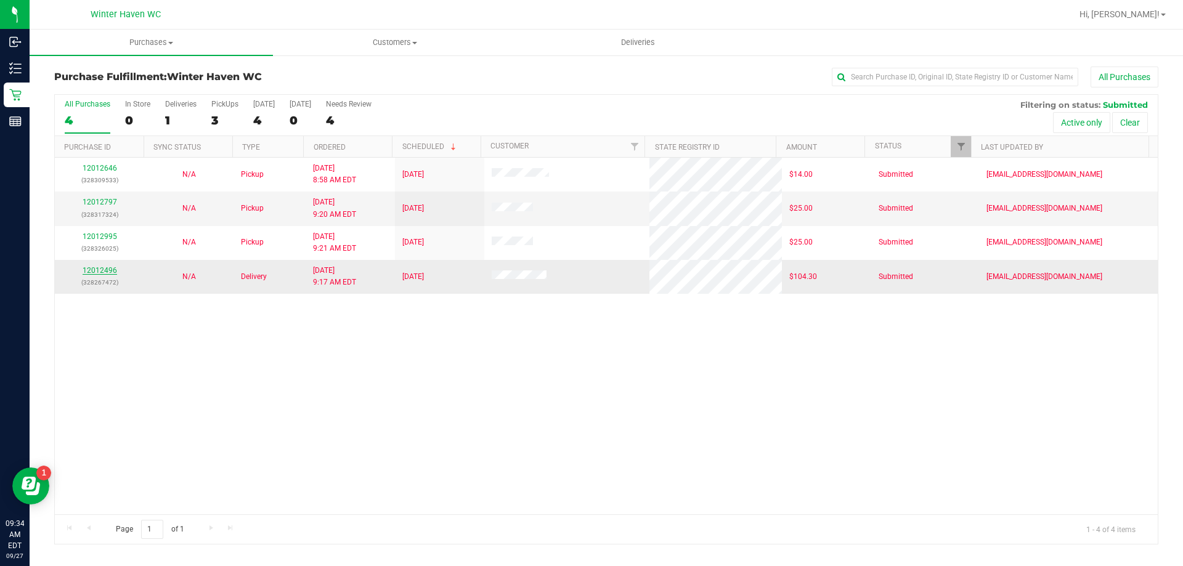
click at [99, 273] on link "12012496" at bounding box center [100, 270] width 34 height 9
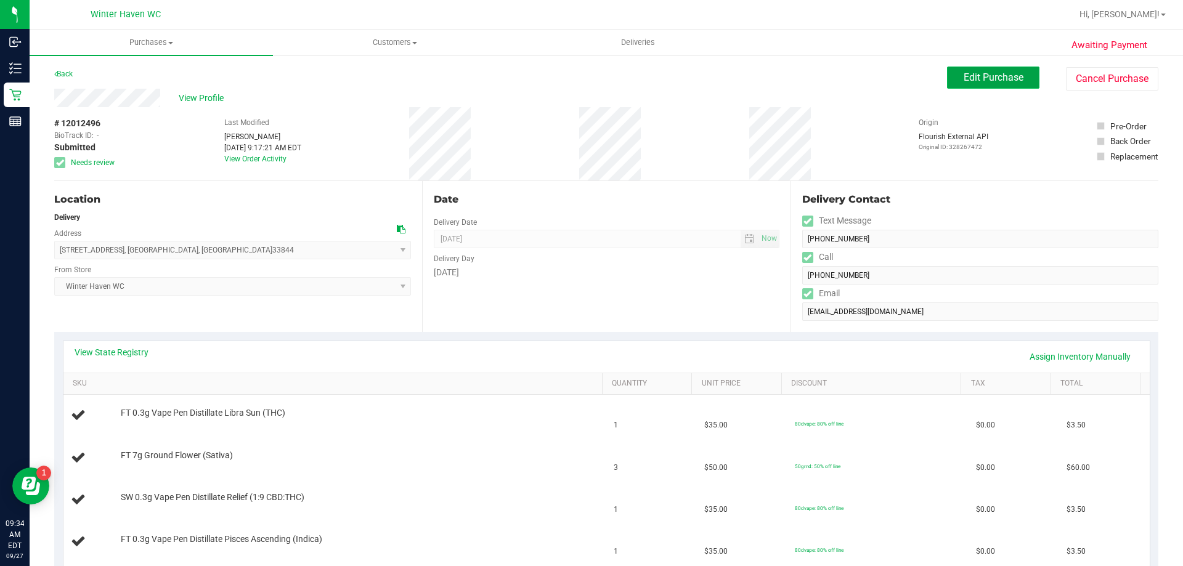
click at [951, 81] on button "Edit Purchase" at bounding box center [993, 78] width 92 height 22
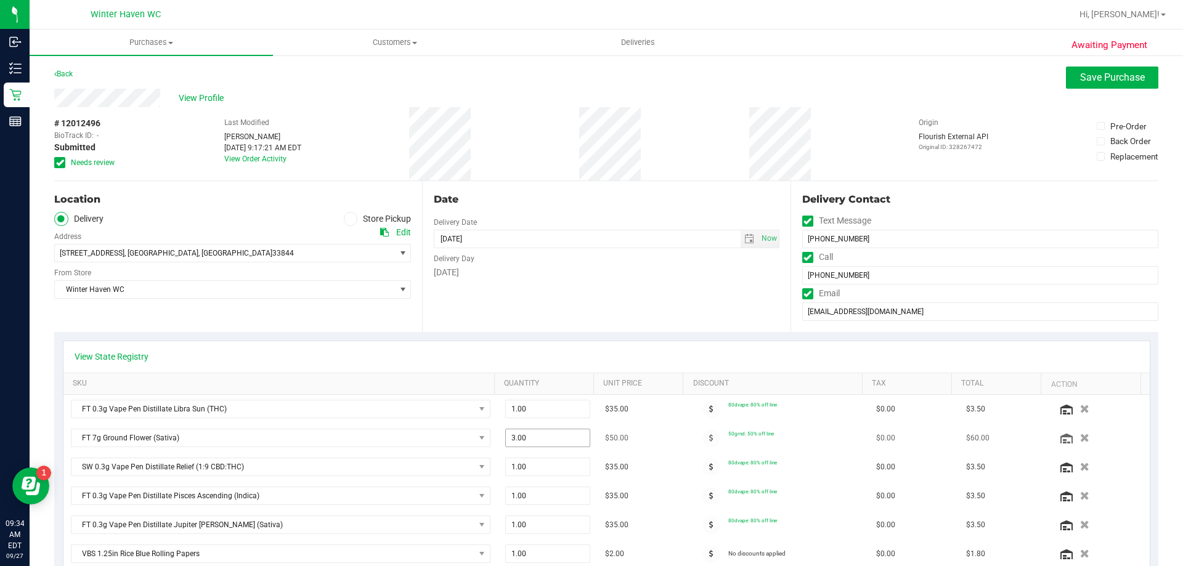
click at [541, 436] on span "3.00 3" at bounding box center [548, 438] width 86 height 18
click at [541, 436] on input "3" at bounding box center [548, 437] width 84 height 17
type input "1"
type input "1.00"
click at [533, 342] on div "View State Registry" at bounding box center [606, 356] width 1086 height 31
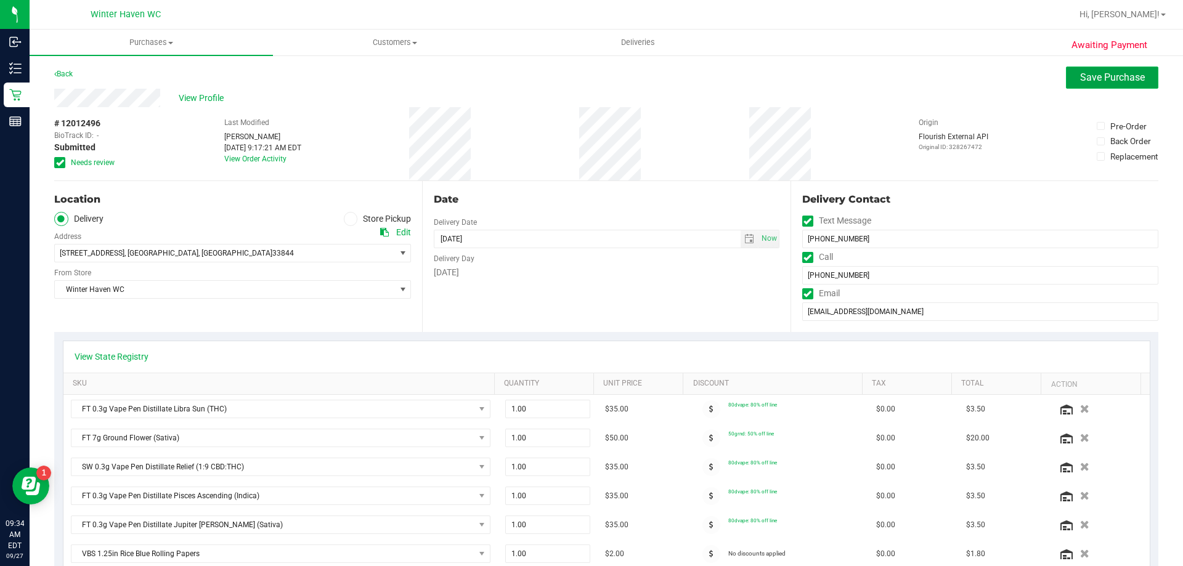
click at [1066, 79] on button "Save Purchase" at bounding box center [1112, 78] width 92 height 22
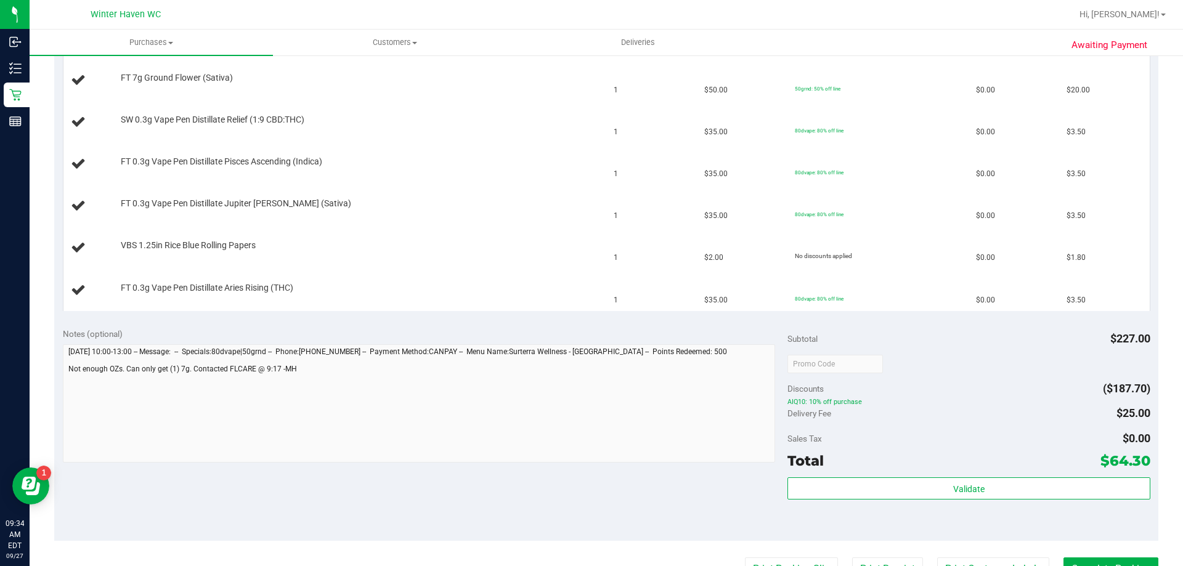
scroll to position [431, 0]
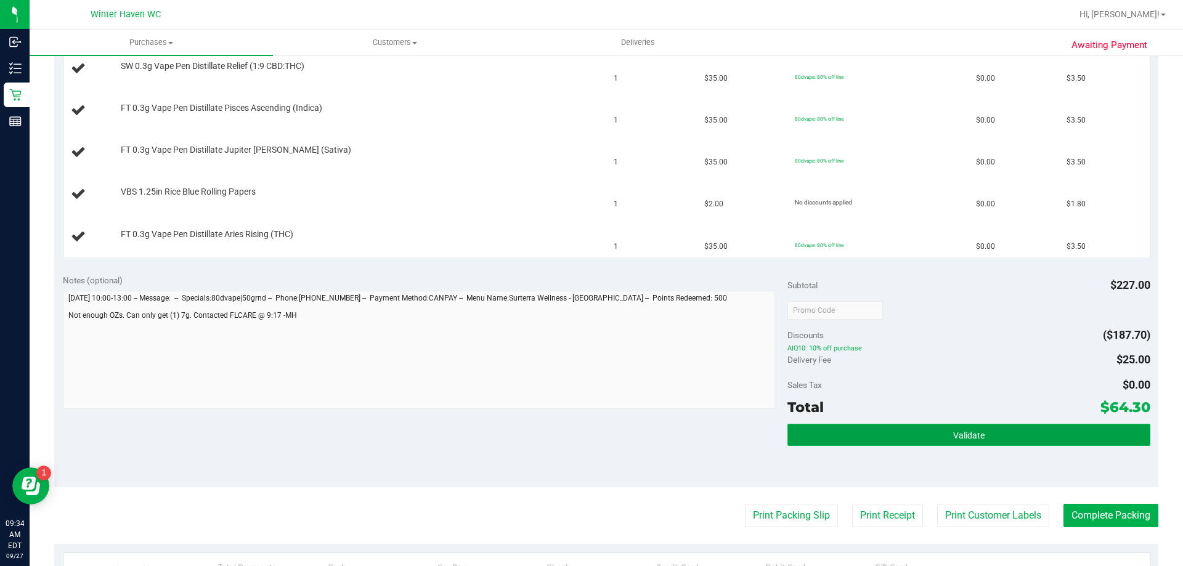
click at [1032, 432] on button "Validate" at bounding box center [968, 435] width 362 height 22
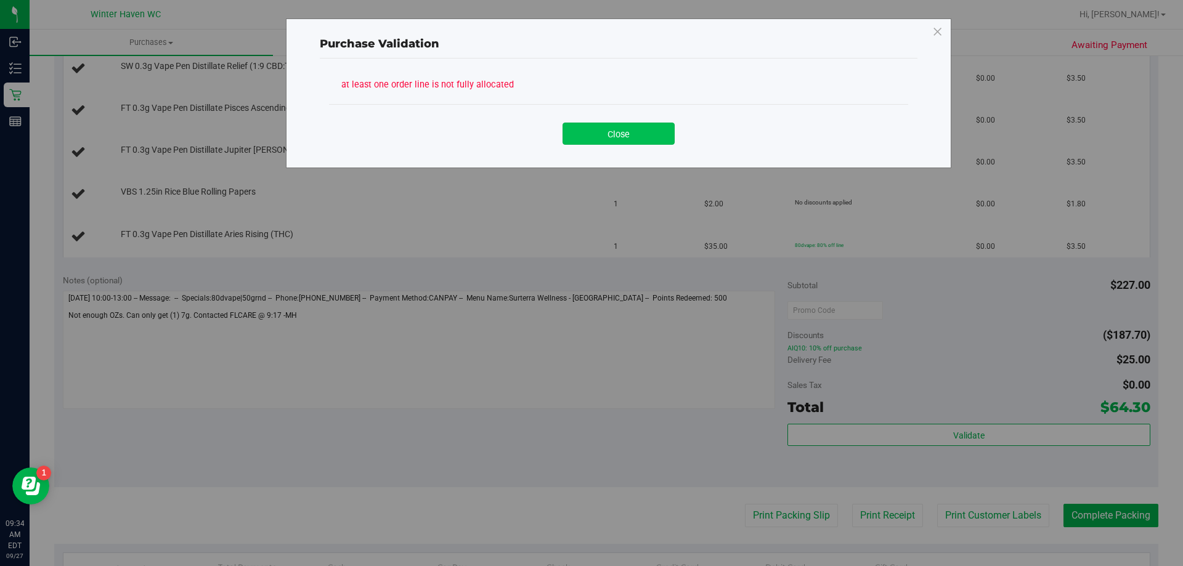
click at [612, 130] on button "Close" at bounding box center [618, 134] width 112 height 22
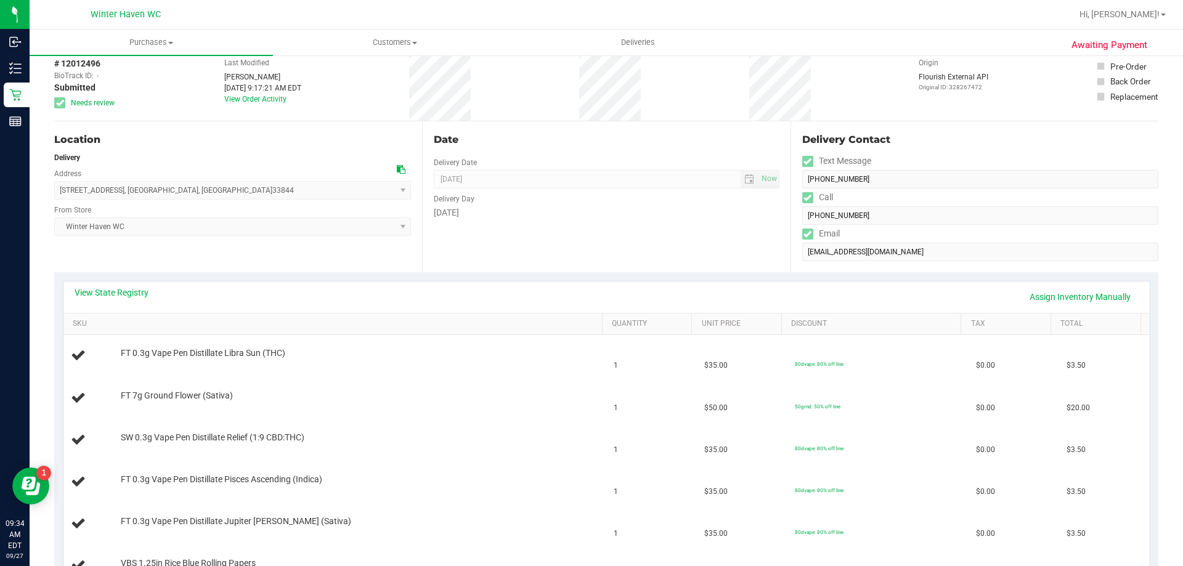
scroll to position [0, 0]
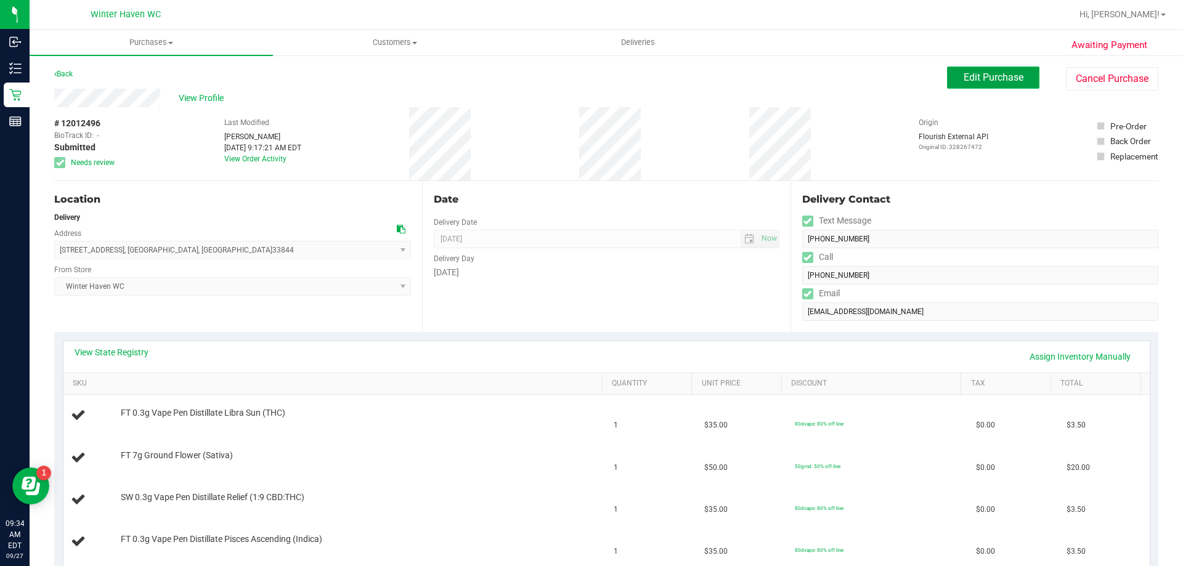
click at [976, 76] on span "Edit Purchase" at bounding box center [993, 77] width 60 height 12
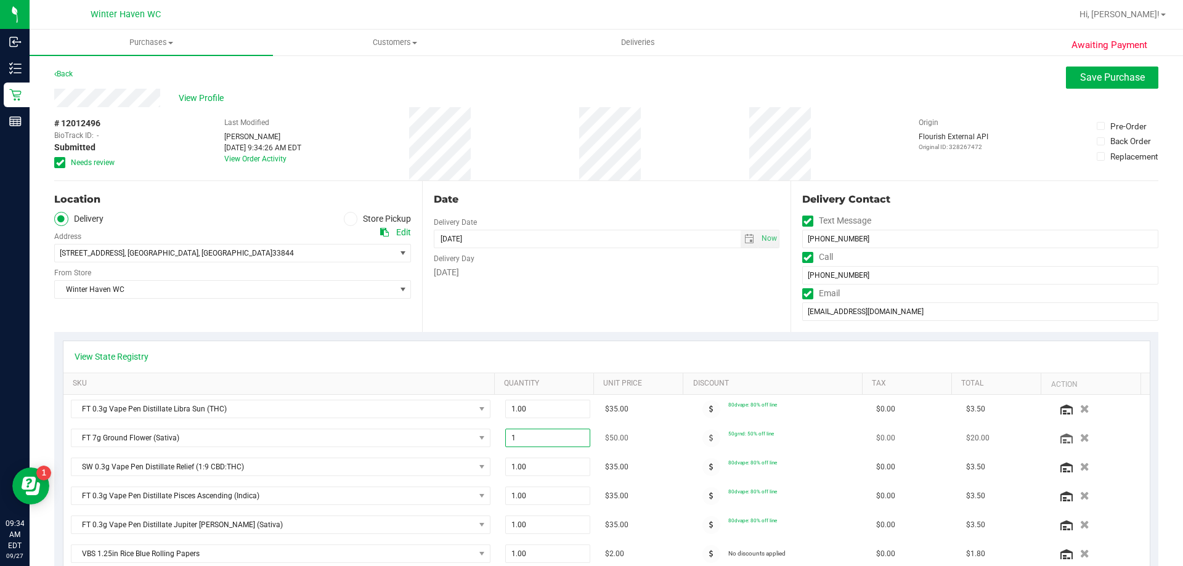
click at [527, 442] on span "1.00 1" at bounding box center [548, 438] width 86 height 18
click at [527, 442] on input "1" at bounding box center [548, 437] width 84 height 17
type input "3"
type input "3.00"
click at [698, 360] on div "View State Registry" at bounding box center [607, 356] width 1064 height 12
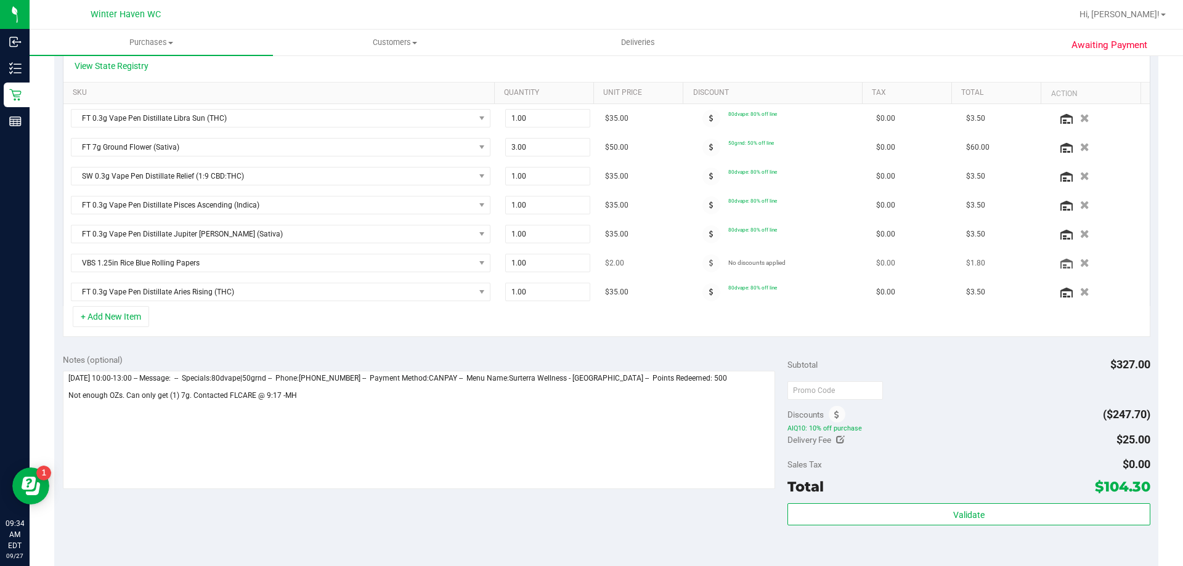
scroll to position [166, 0]
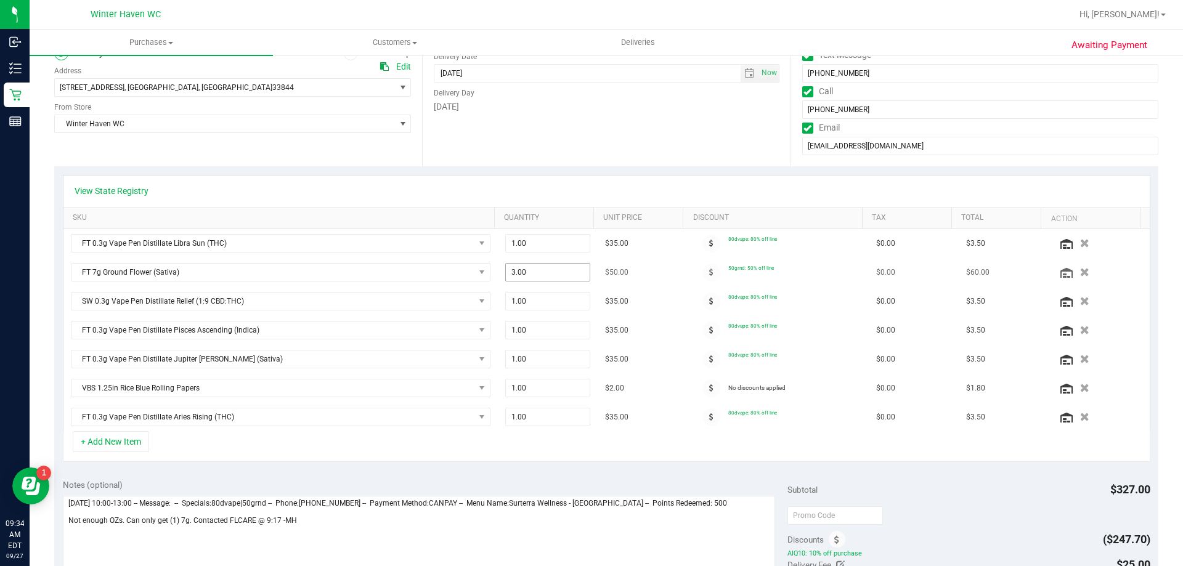
click at [505, 273] on span "3.00 3" at bounding box center [548, 272] width 86 height 18
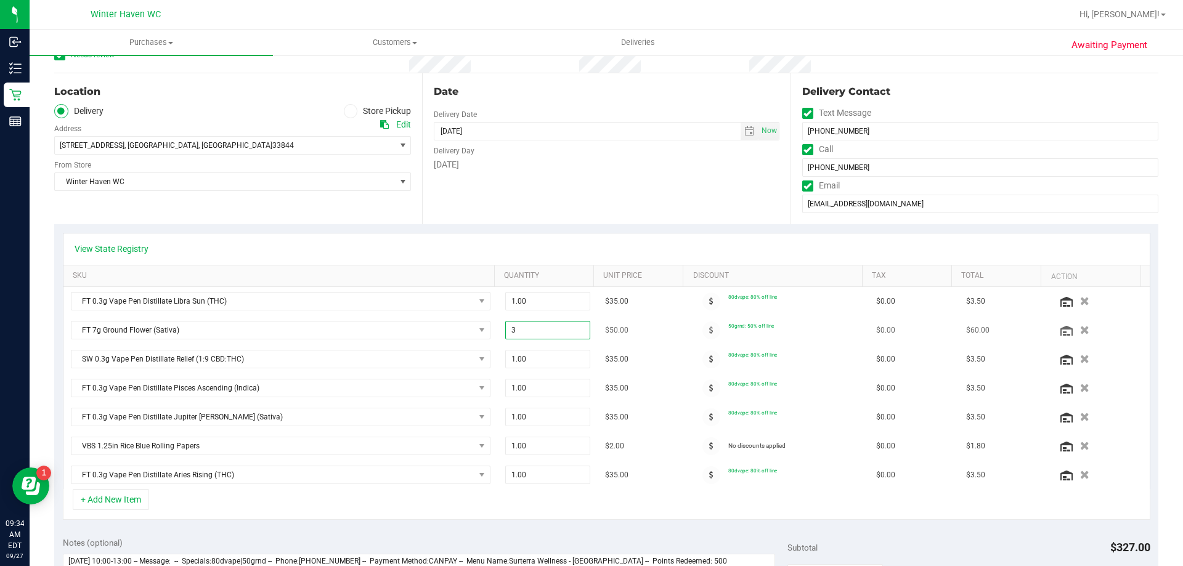
click at [505, 273] on div "View State Registry SKU Quantity Unit Price Discount Tax Total Action FT 0.3g V…" at bounding box center [606, 361] width 1087 height 257
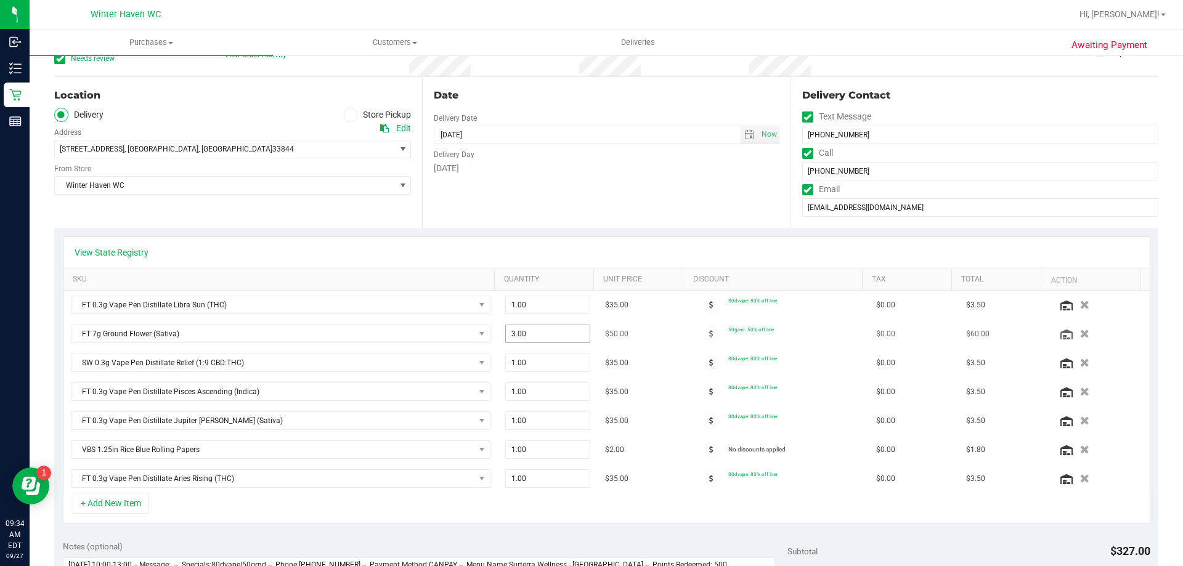
click at [512, 333] on span "3.00 3" at bounding box center [548, 334] width 86 height 18
click at [512, 333] on input "3" at bounding box center [548, 333] width 84 height 17
type input "1"
type input "1.00"
click at [589, 256] on div "View State Registry" at bounding box center [607, 252] width 1064 height 12
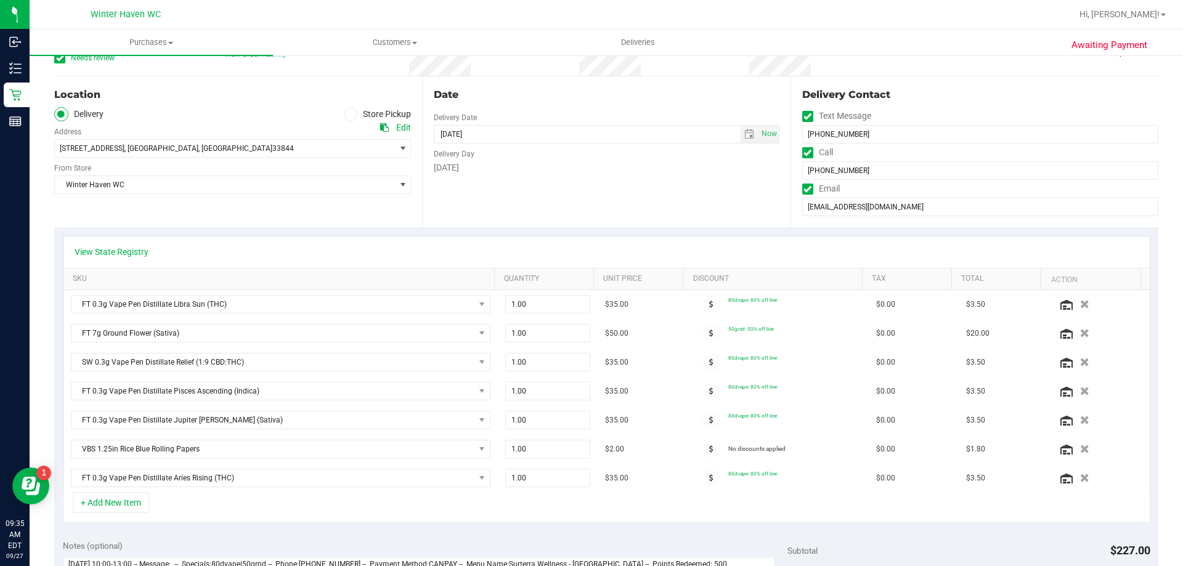
scroll to position [0, 0]
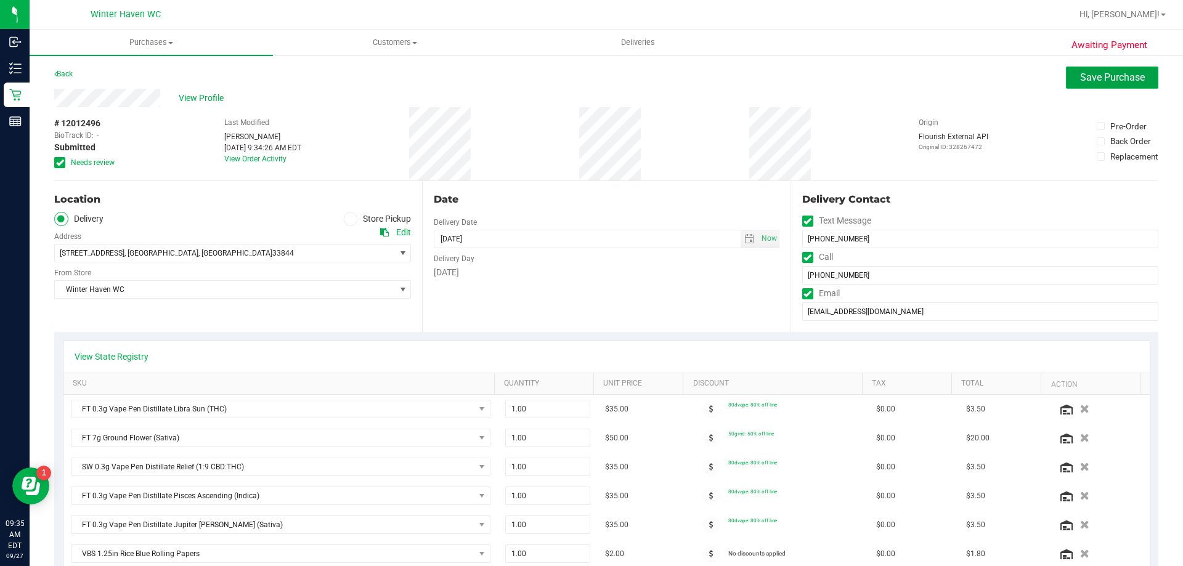
click at [1083, 76] on span "Save Purchase" at bounding box center [1112, 77] width 65 height 12
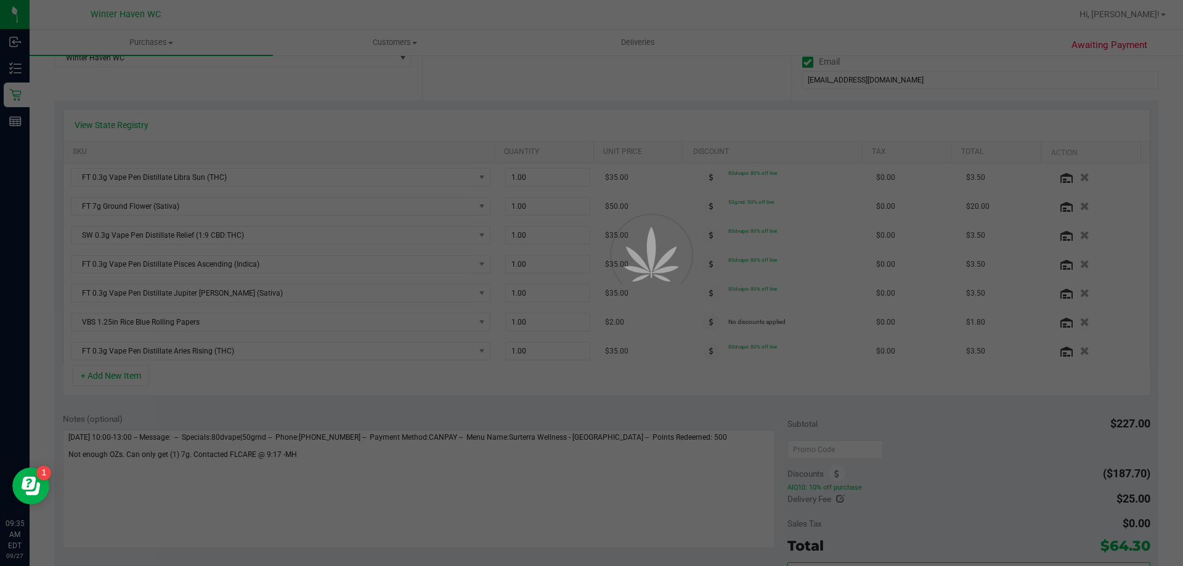
scroll to position [308, 0]
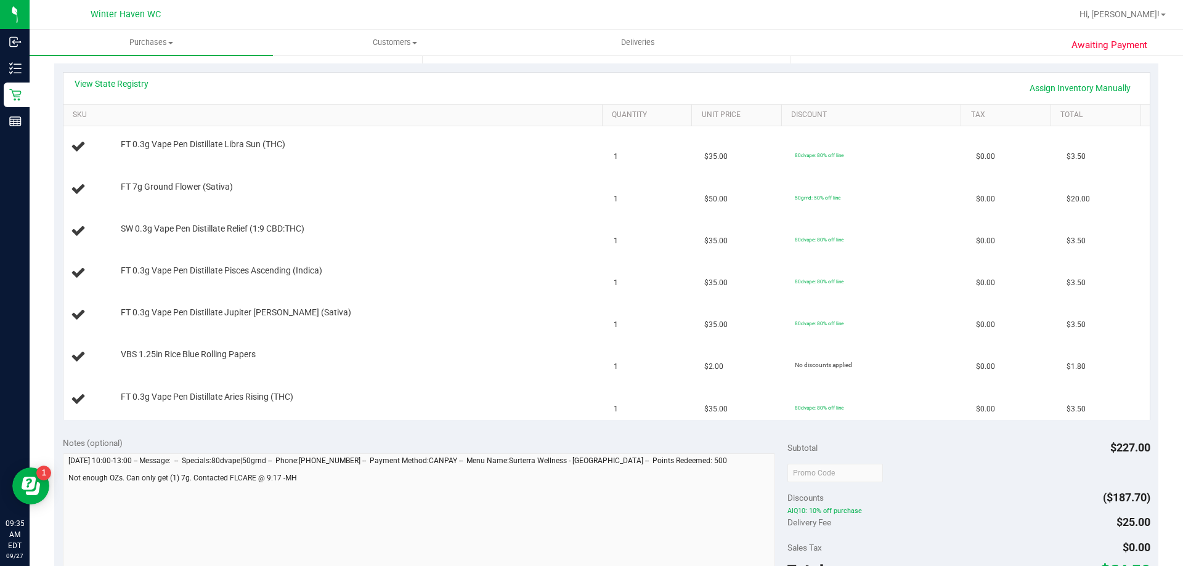
scroll to position [493, 0]
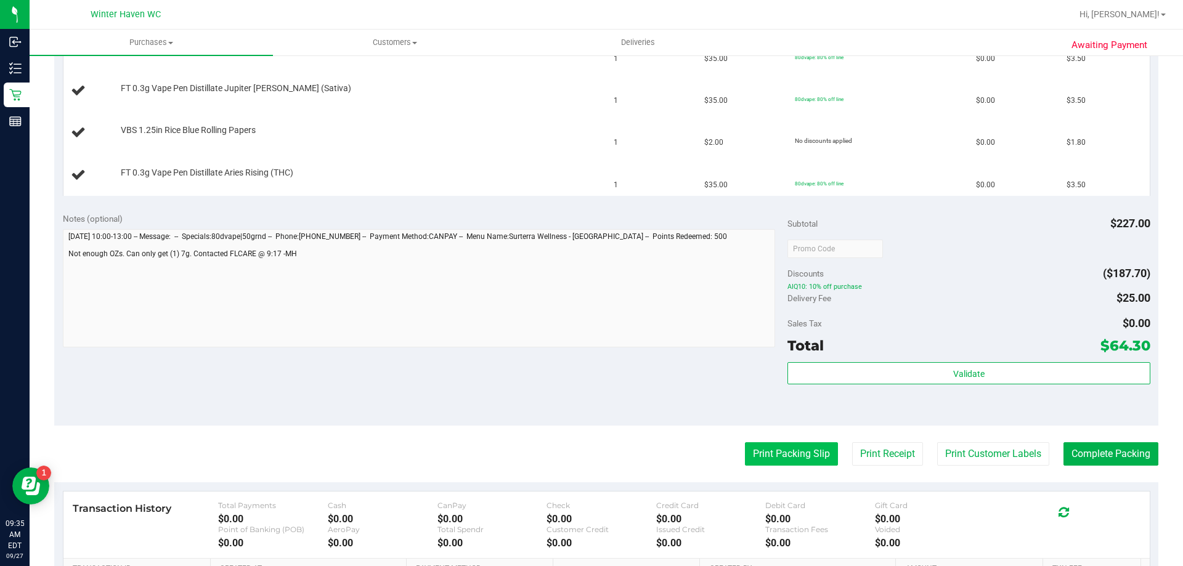
click at [785, 456] on button "Print Packing Slip" at bounding box center [791, 453] width 93 height 23
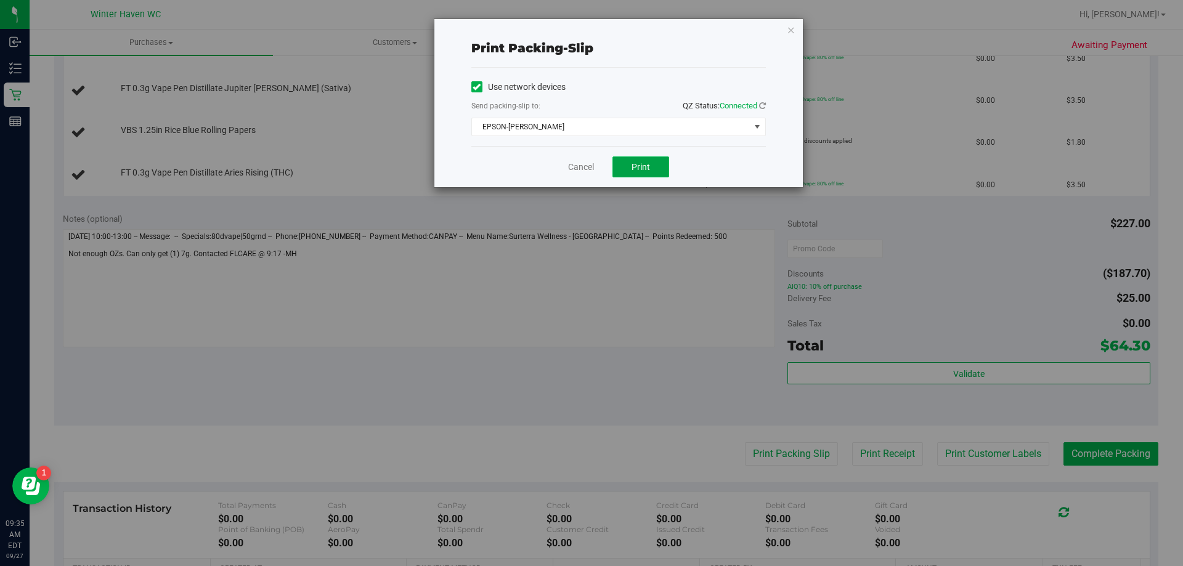
click at [649, 160] on button "Print" at bounding box center [640, 166] width 57 height 21
click at [578, 168] on link "Cancel" at bounding box center [581, 167] width 26 height 13
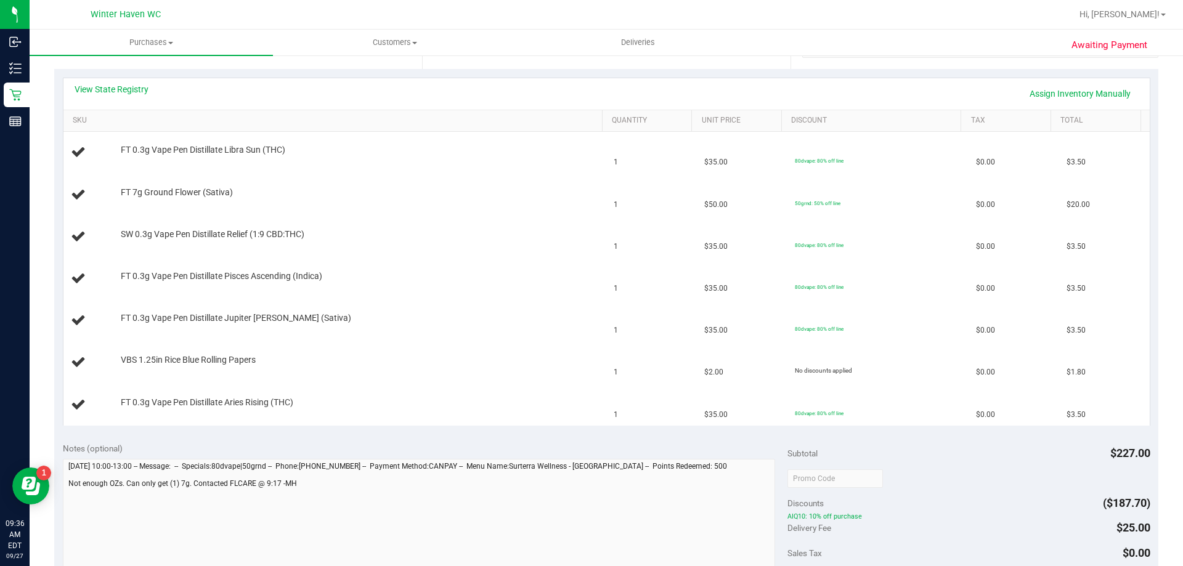
scroll to position [272, 0]
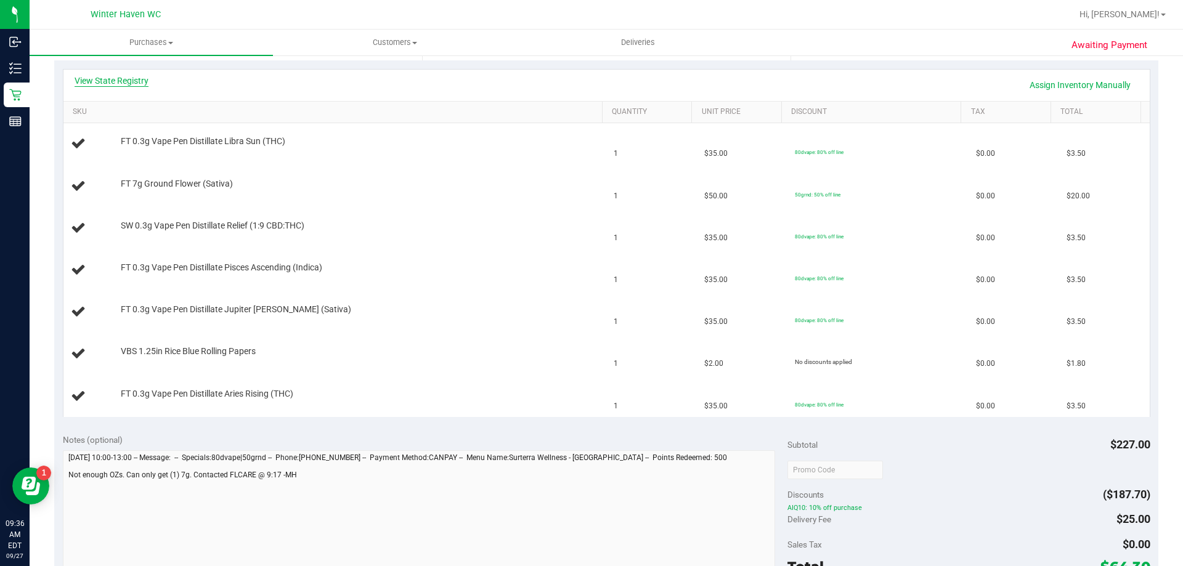
click at [133, 81] on link "View State Registry" at bounding box center [112, 81] width 74 height 12
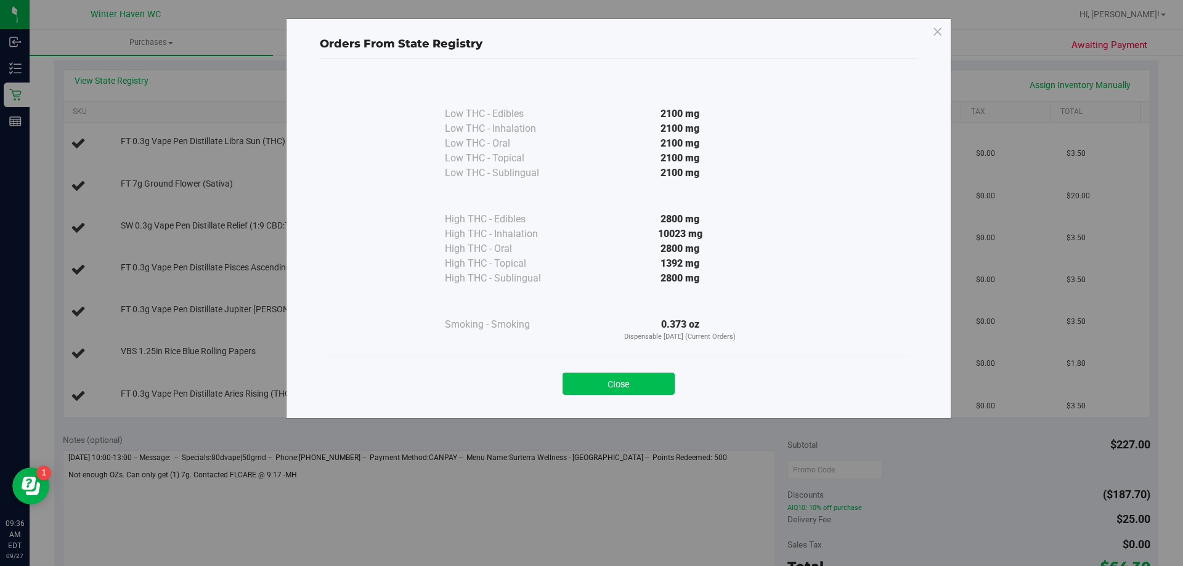
click at [636, 391] on button "Close" at bounding box center [618, 384] width 112 height 22
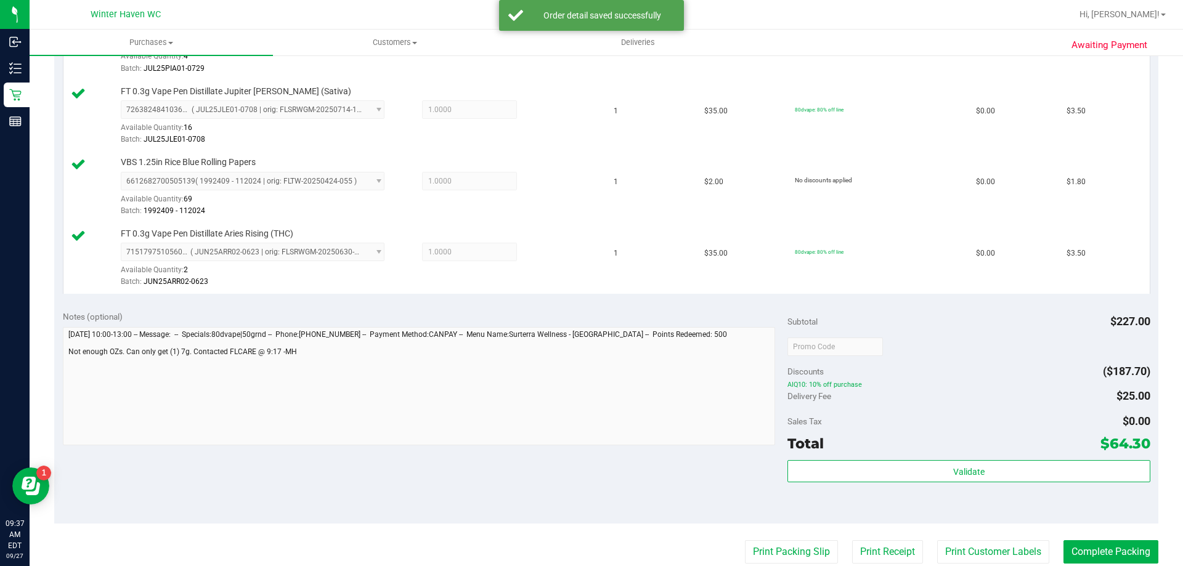
scroll to position [703, 0]
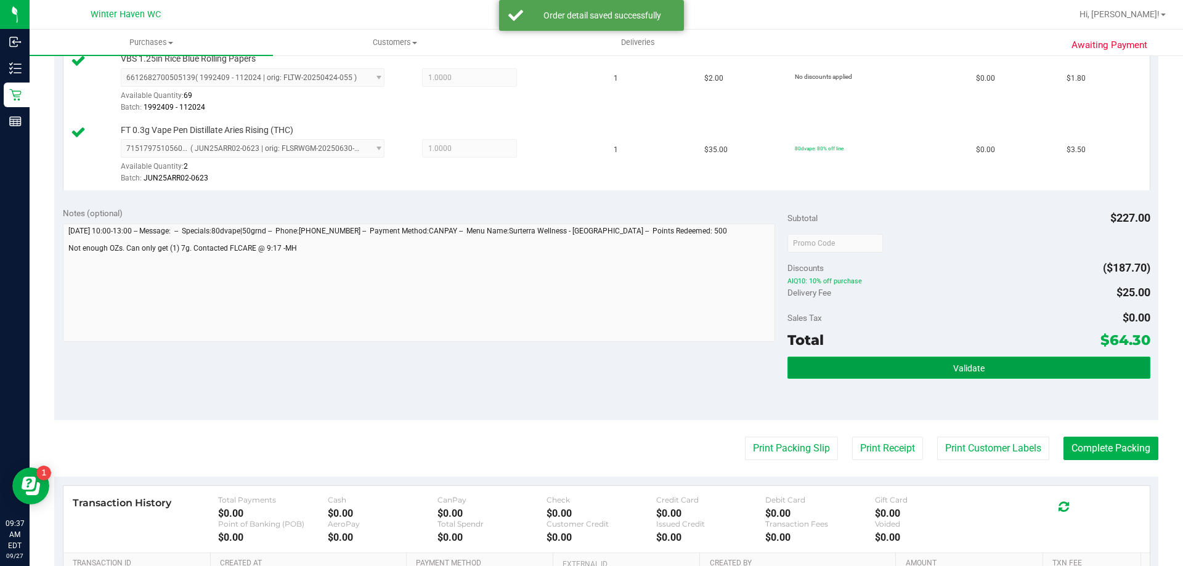
click at [926, 362] on button "Validate" at bounding box center [968, 368] width 362 height 22
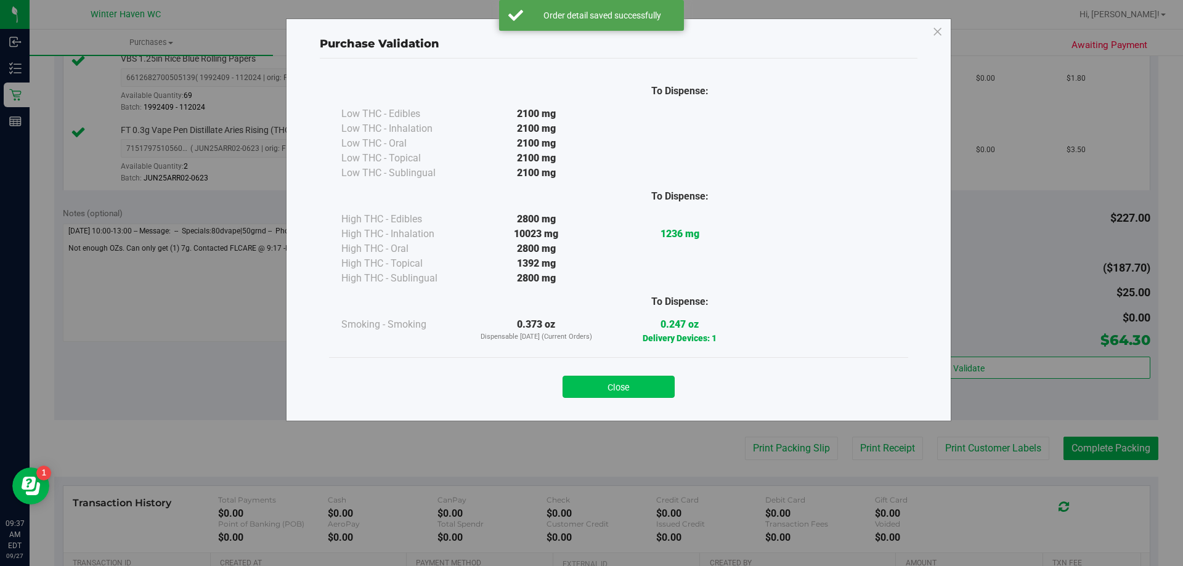
click at [583, 392] on button "Close" at bounding box center [618, 387] width 112 height 22
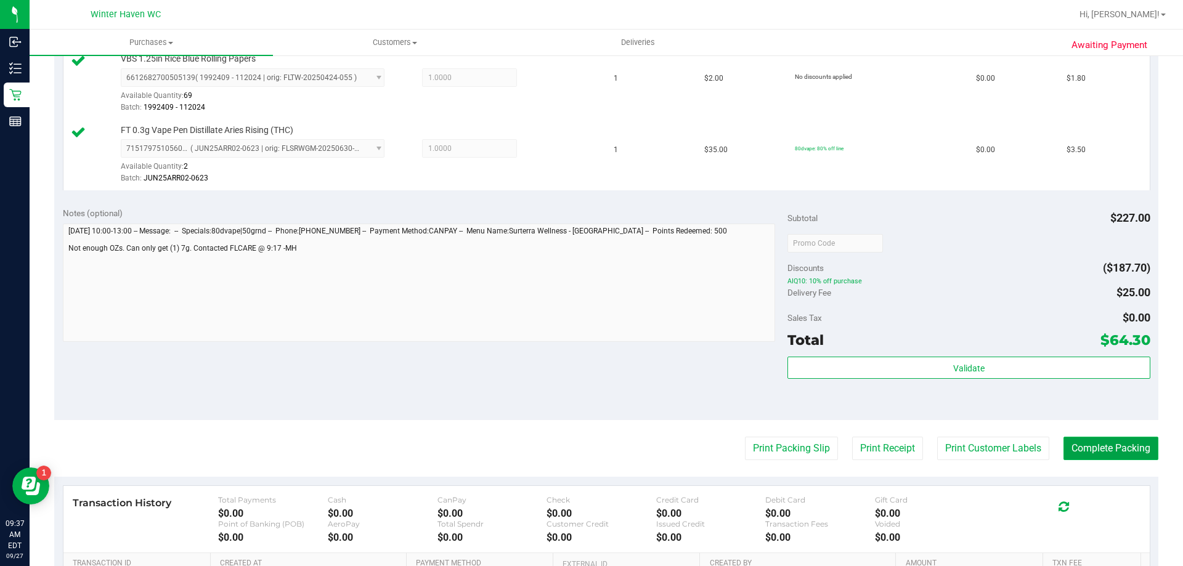
click at [1101, 445] on button "Complete Packing" at bounding box center [1110, 448] width 95 height 23
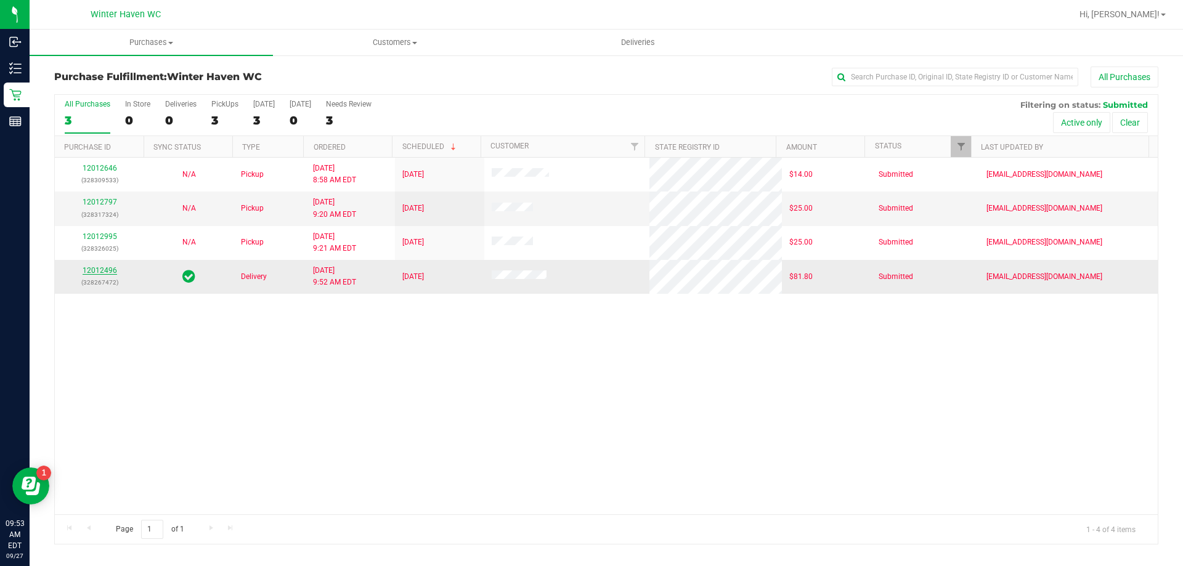
click at [100, 271] on link "12012496" at bounding box center [100, 270] width 34 height 9
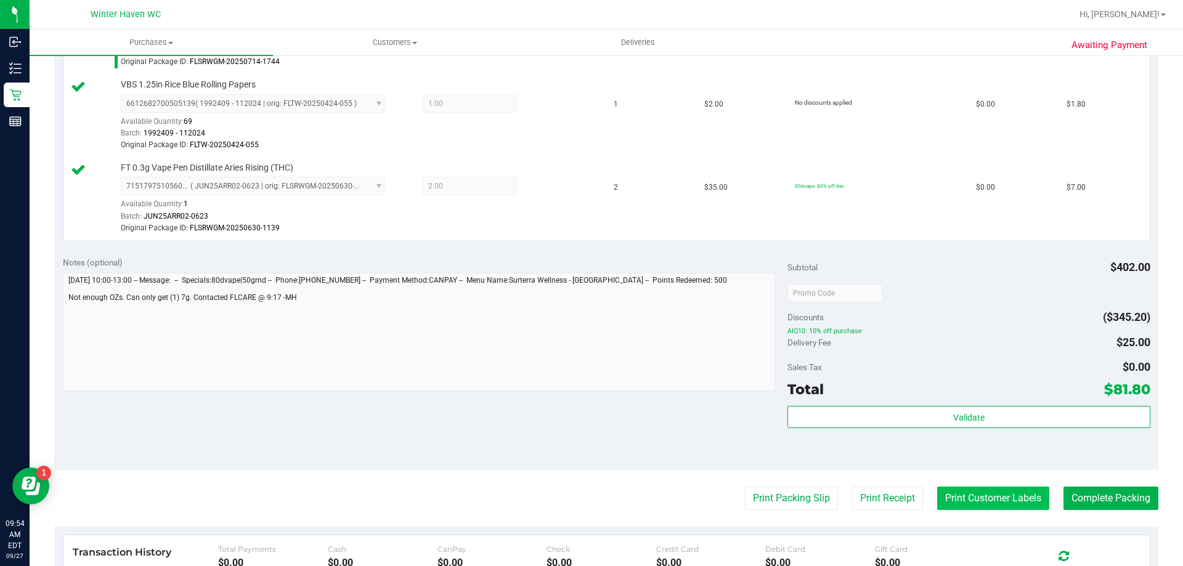
scroll to position [801, 0]
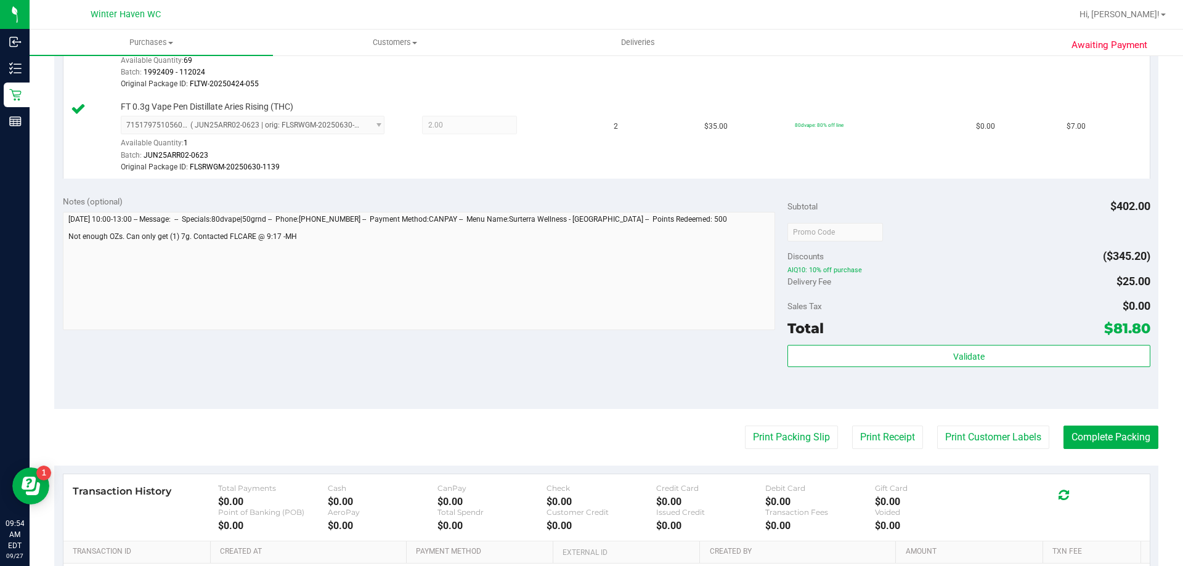
click at [990, 342] on div "Subtotal $402.00 Discounts ($345.20) AIQ10: 10% off purchase Delivery Fee $25.0…" at bounding box center [968, 297] width 362 height 205
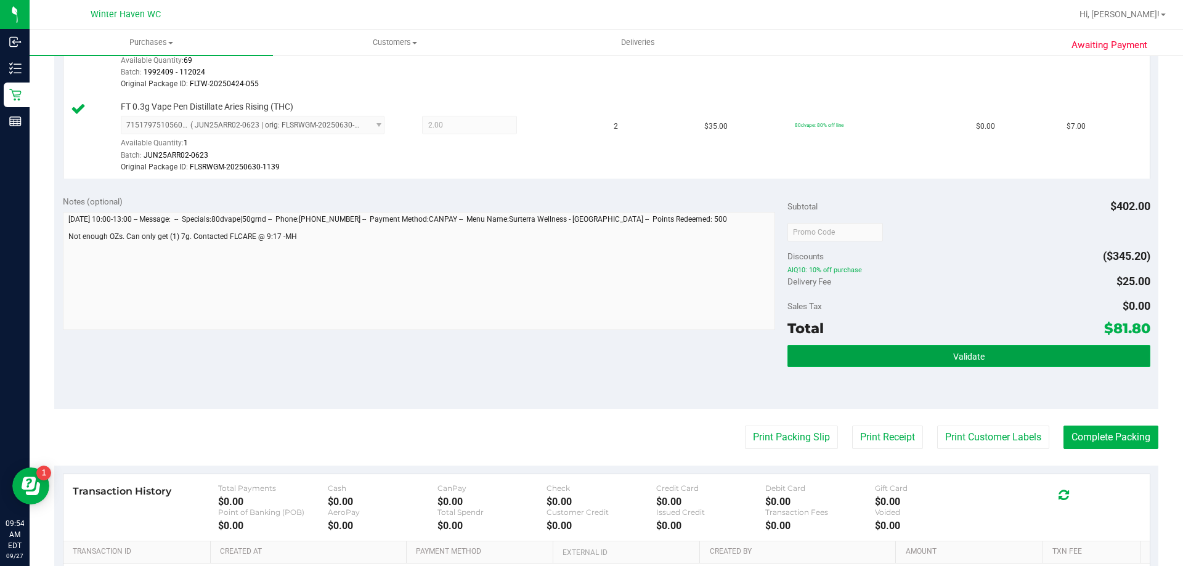
click at [990, 363] on button "Validate" at bounding box center [968, 356] width 362 height 22
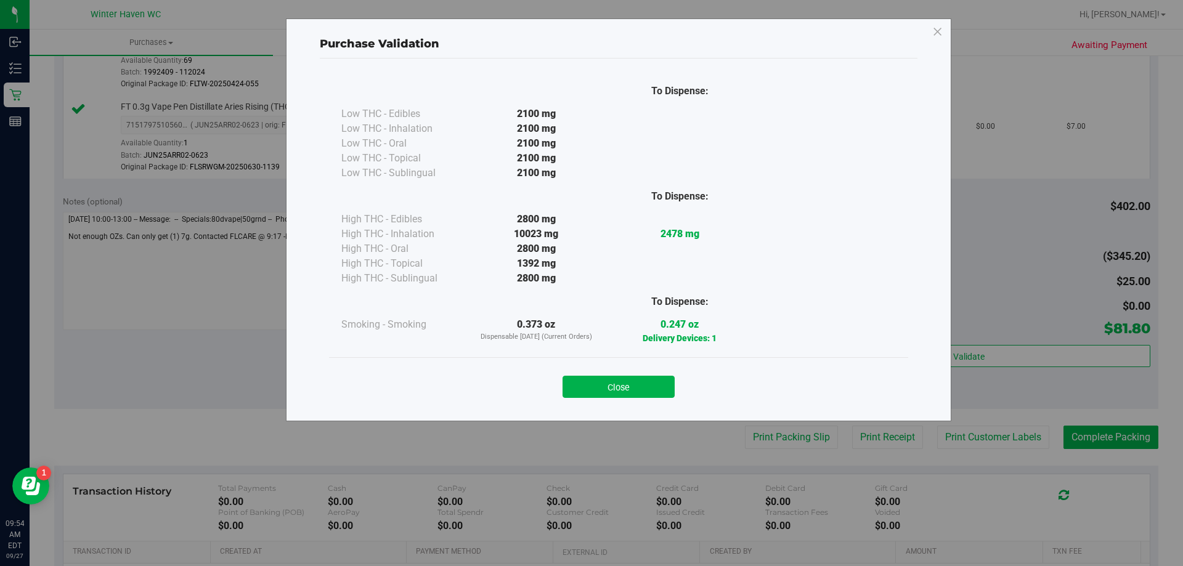
drag, startPoint x: 647, startPoint y: 384, endPoint x: 661, endPoint y: 381, distance: 14.6
click at [647, 383] on button "Close" at bounding box center [618, 387] width 112 height 22
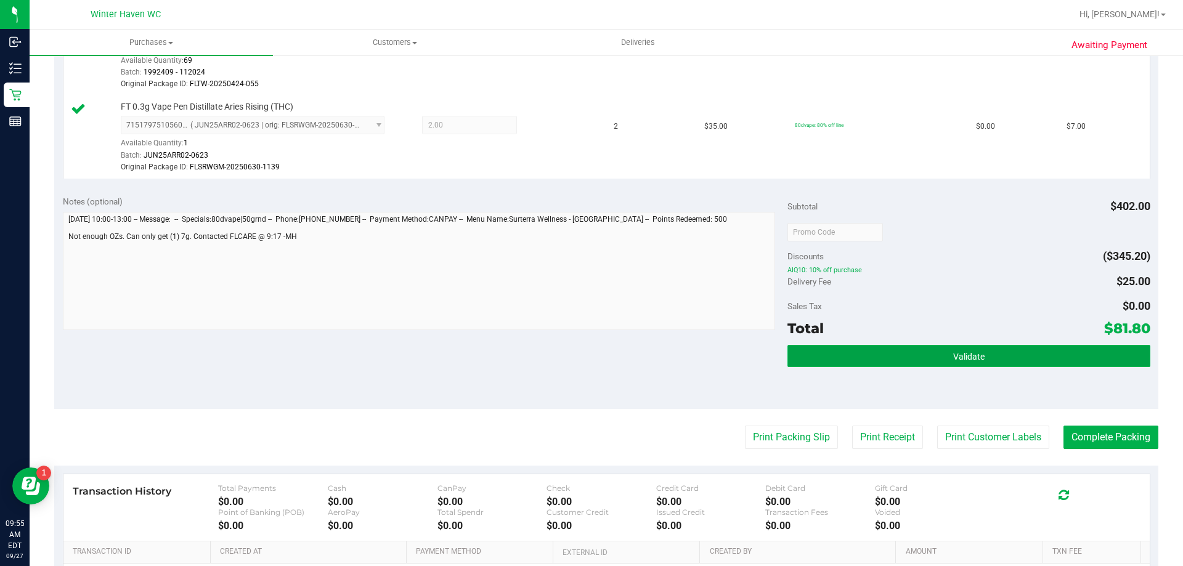
click at [1047, 360] on button "Validate" at bounding box center [968, 356] width 362 height 22
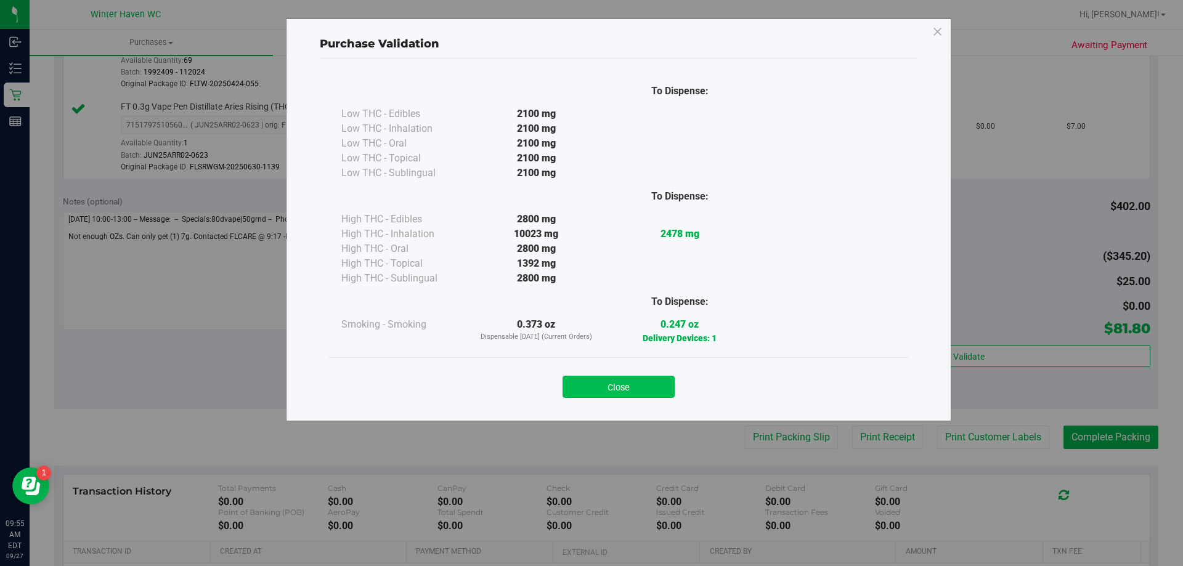
click at [588, 382] on button "Close" at bounding box center [618, 387] width 112 height 22
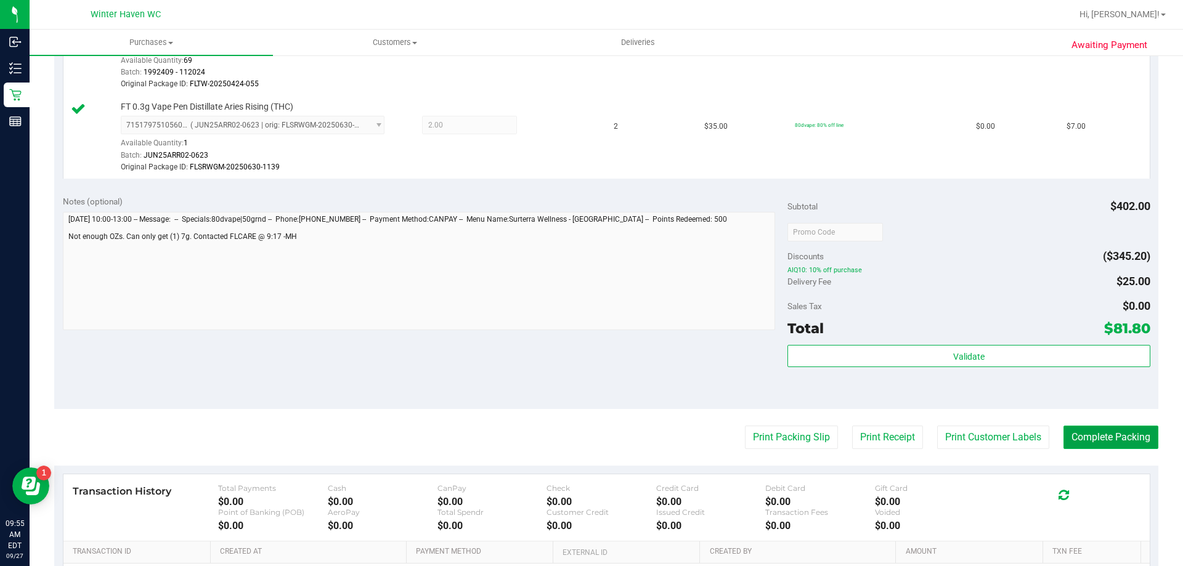
click at [1100, 435] on button "Complete Packing" at bounding box center [1110, 437] width 95 height 23
